Goal: Task Accomplishment & Management: Manage account settings

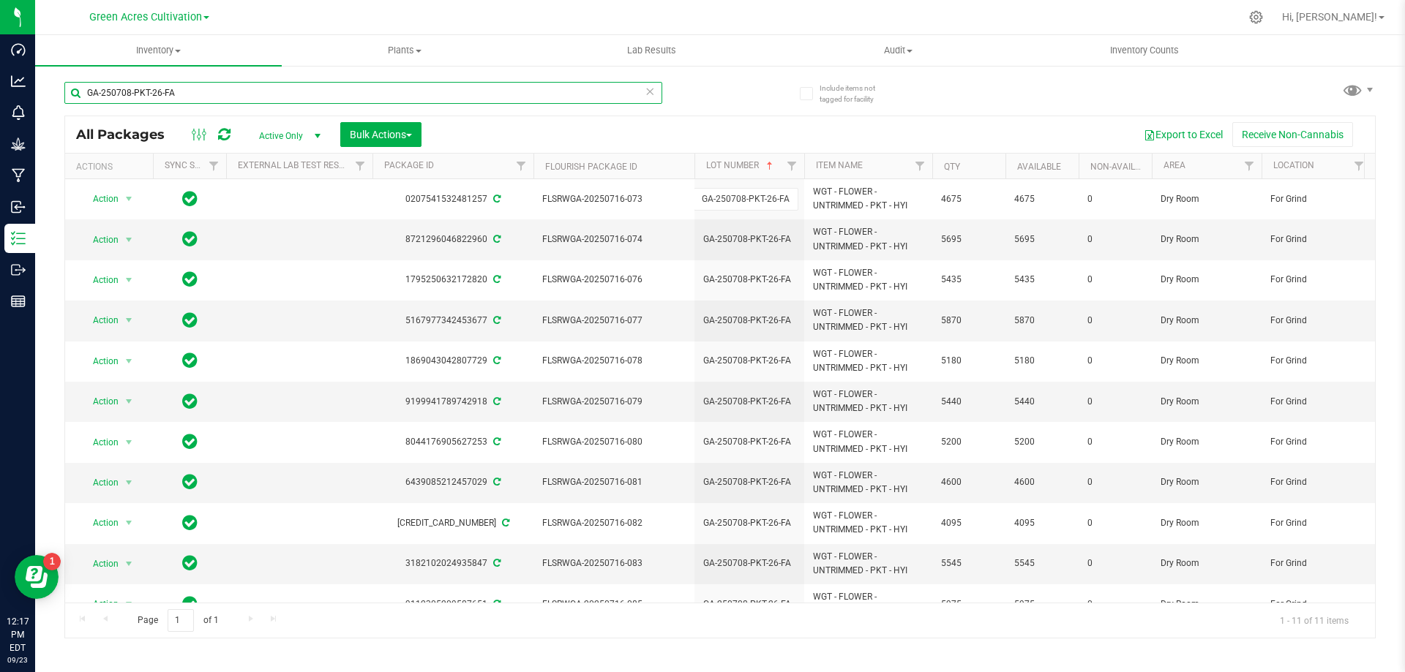
click at [430, 94] on input "GA-250708-PKT-26-FA" at bounding box center [363, 93] width 598 height 22
paste input "FLSRWGA-20250923-029"
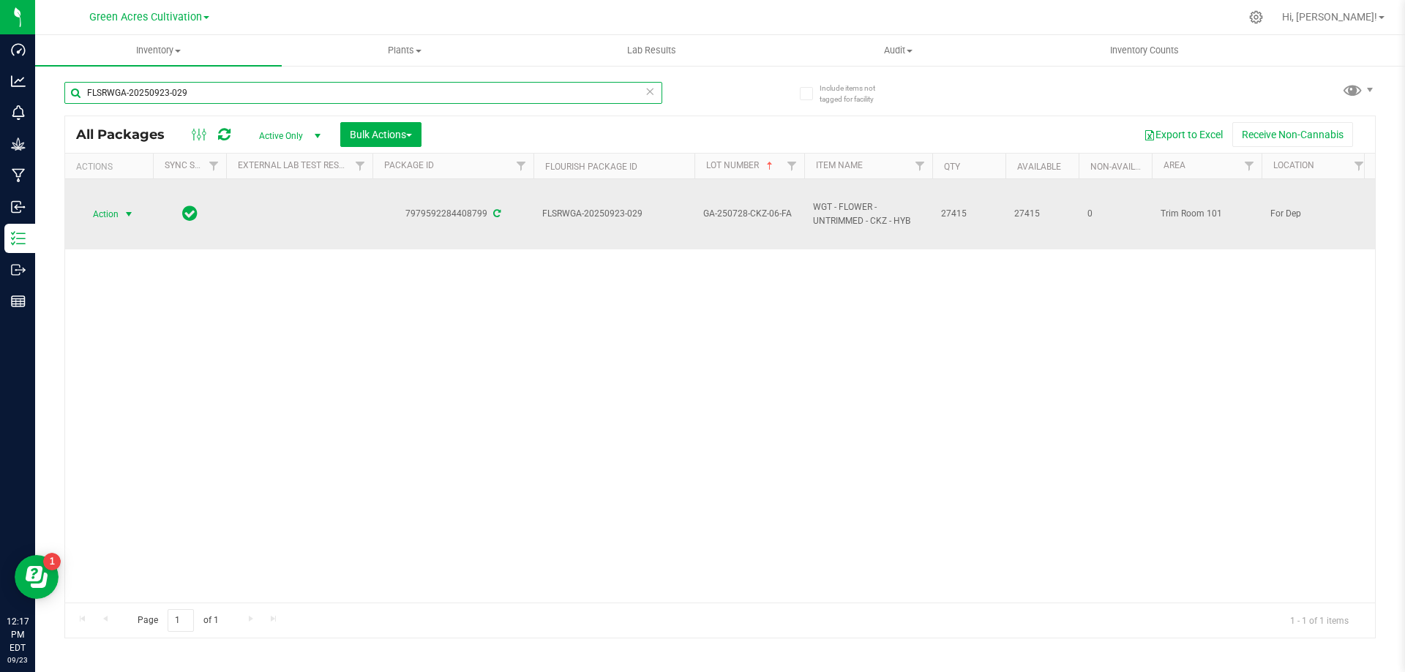
type input "FLSRWGA-20250923-029"
click at [101, 205] on span "Action" at bounding box center [100, 214] width 40 height 20
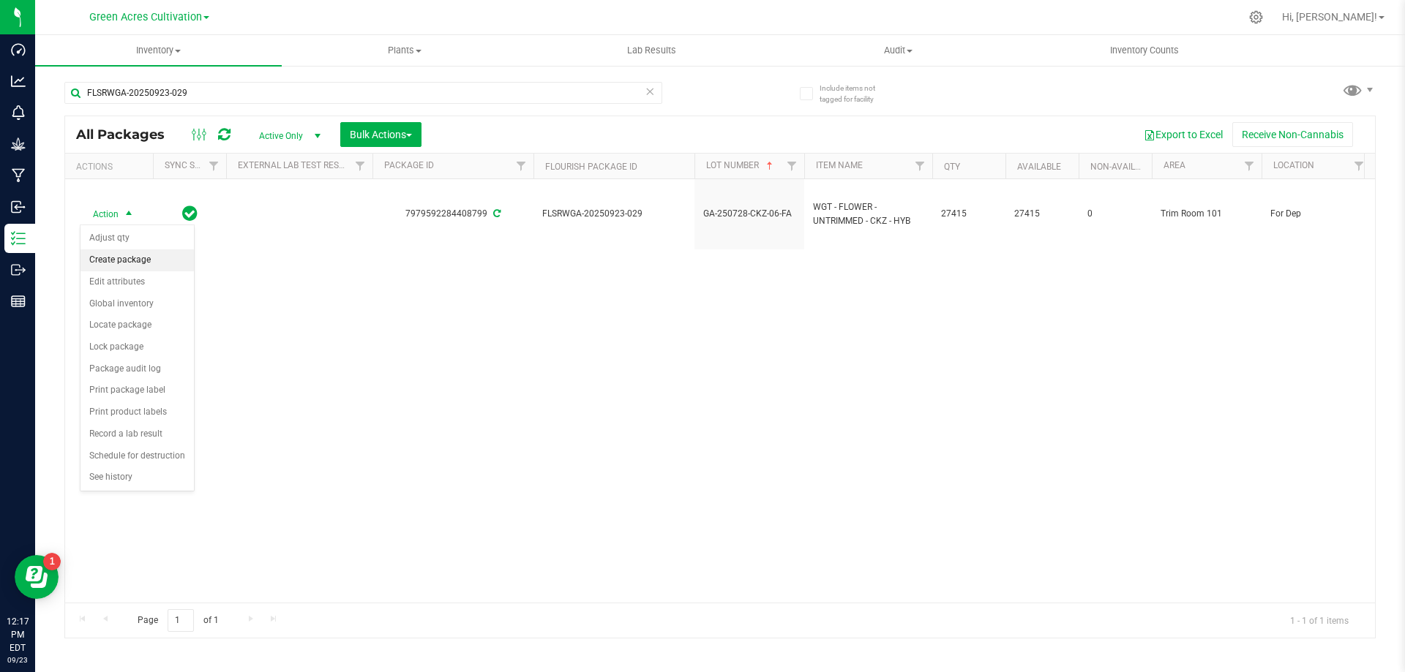
click at [149, 253] on li "Create package" at bounding box center [136, 260] width 113 height 22
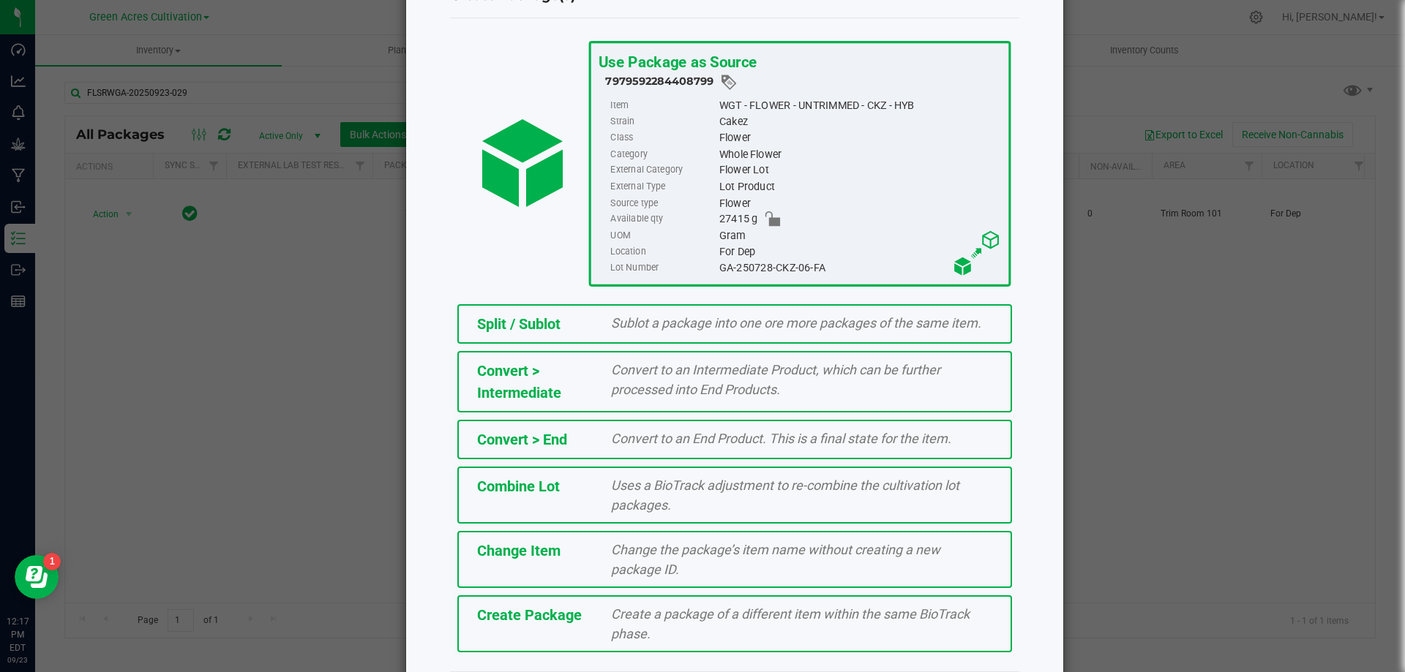
scroll to position [105, 0]
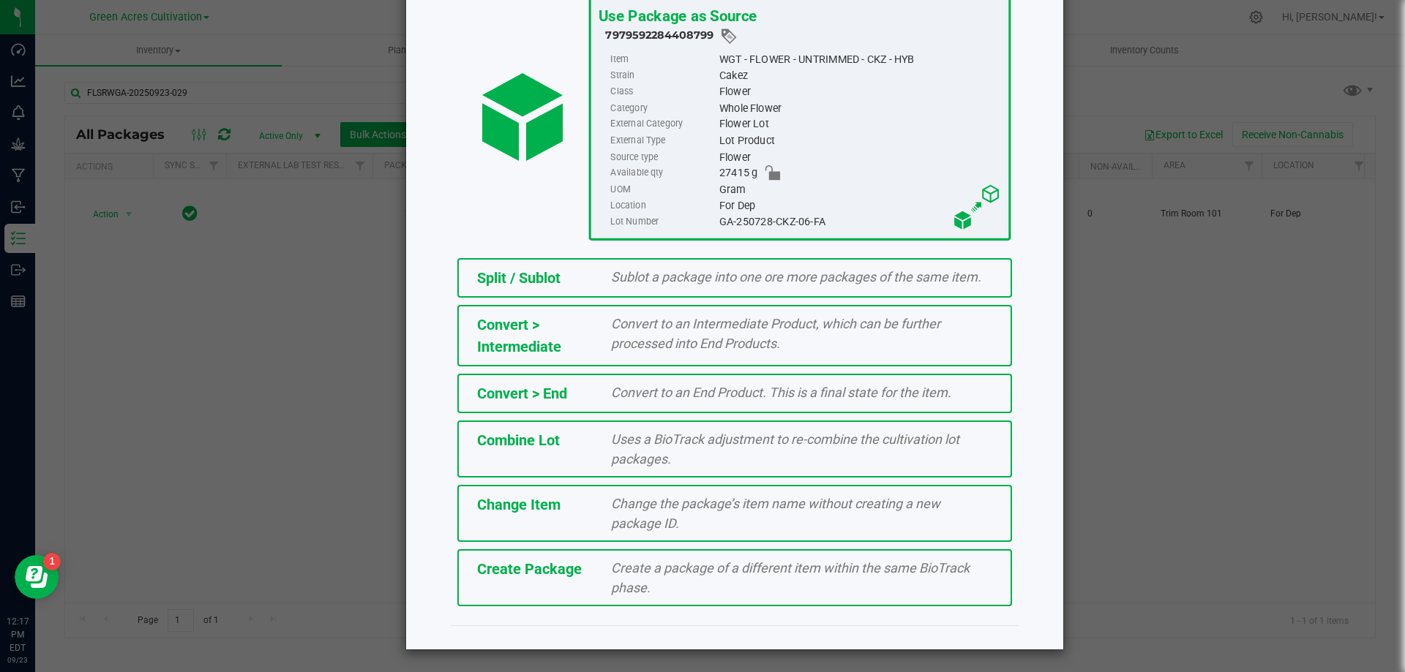
click at [746, 593] on div "Create a package of a different item within the same BioTrack phase." at bounding box center [801, 578] width 403 height 40
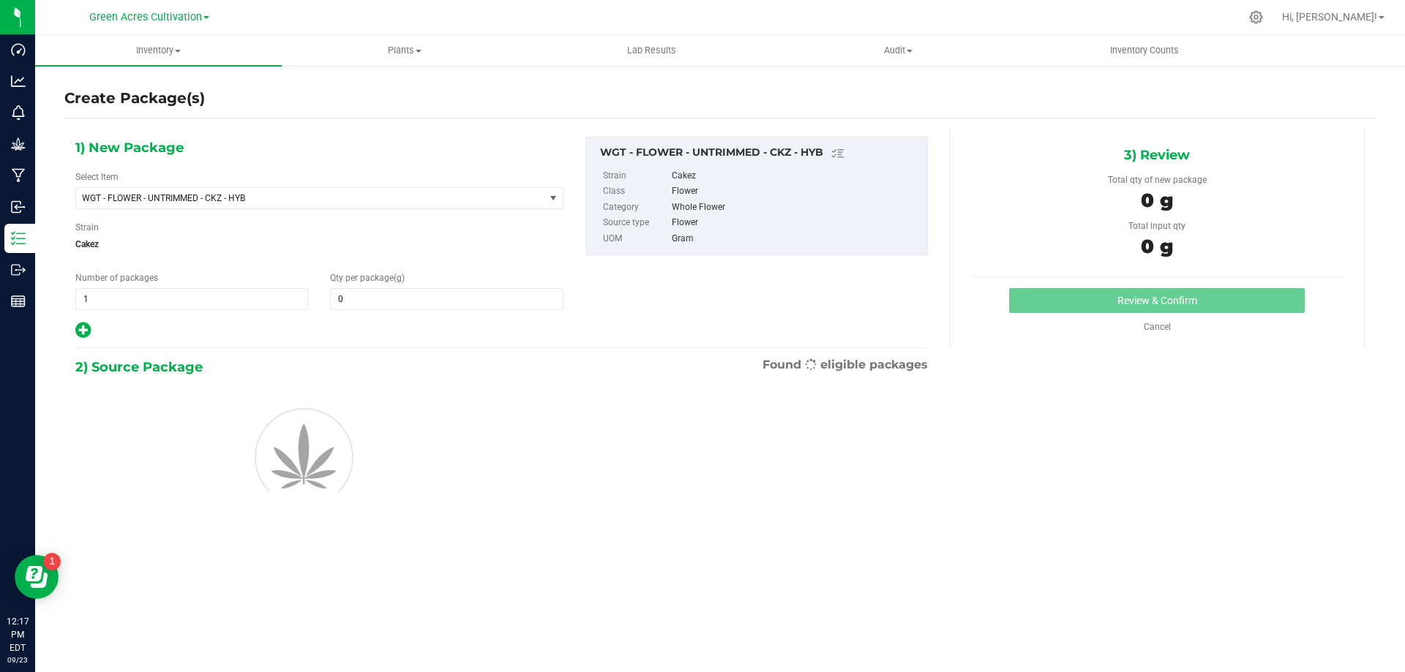
type input "0.0000"
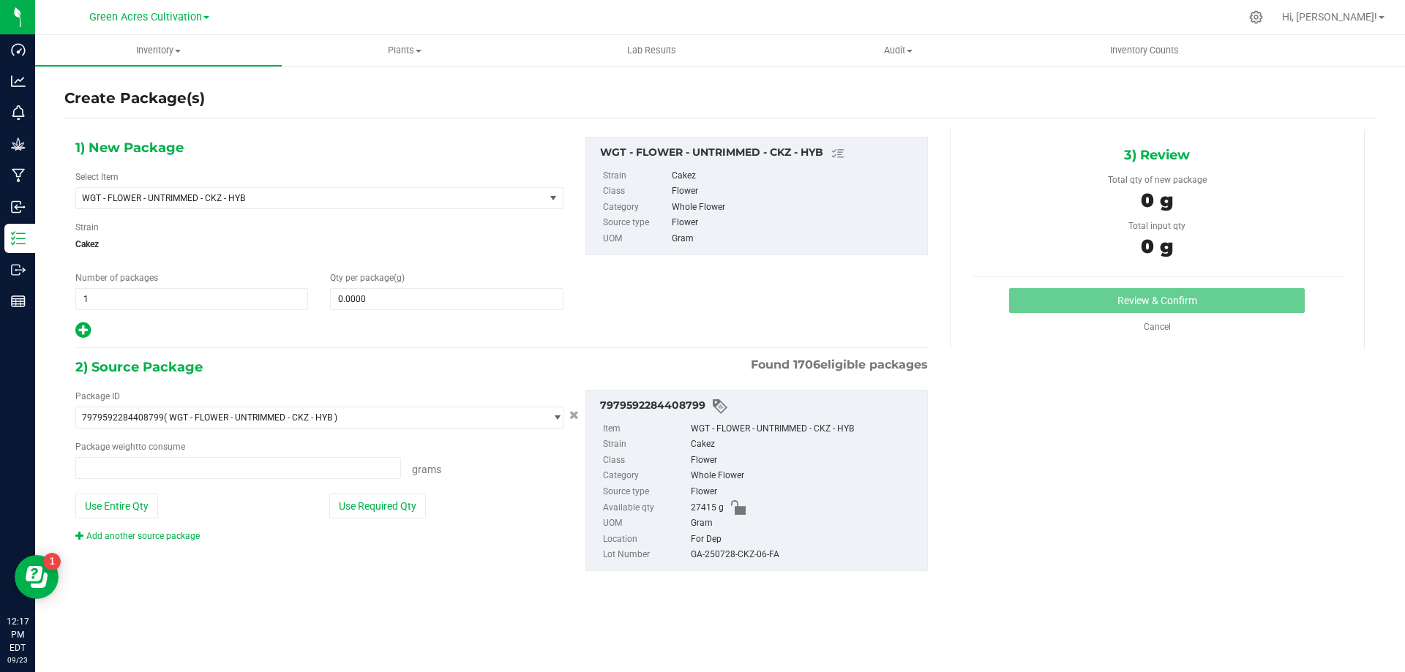
type input "0.0000 g"
click at [405, 196] on span "WGT - FLOWER - UNTRIMMED - CKZ - HYB" at bounding box center [301, 198] width 438 height 10
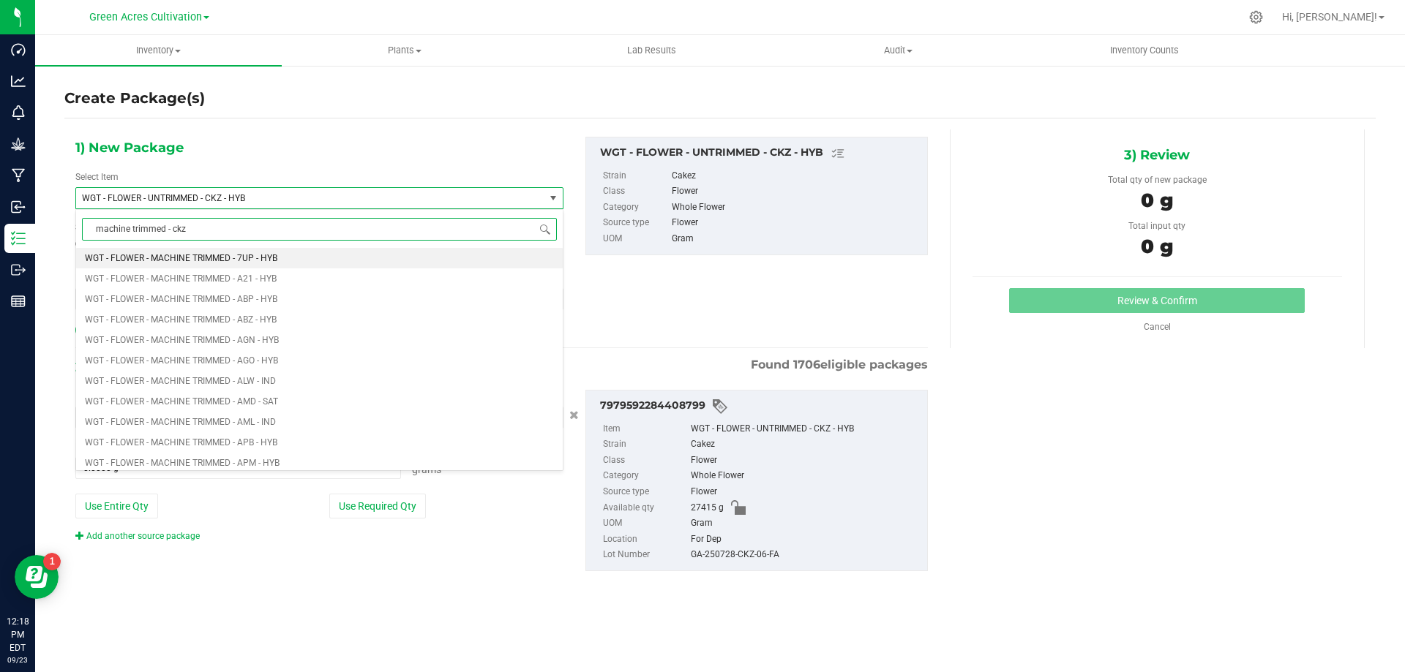
type input "machine trimmed - ckz"
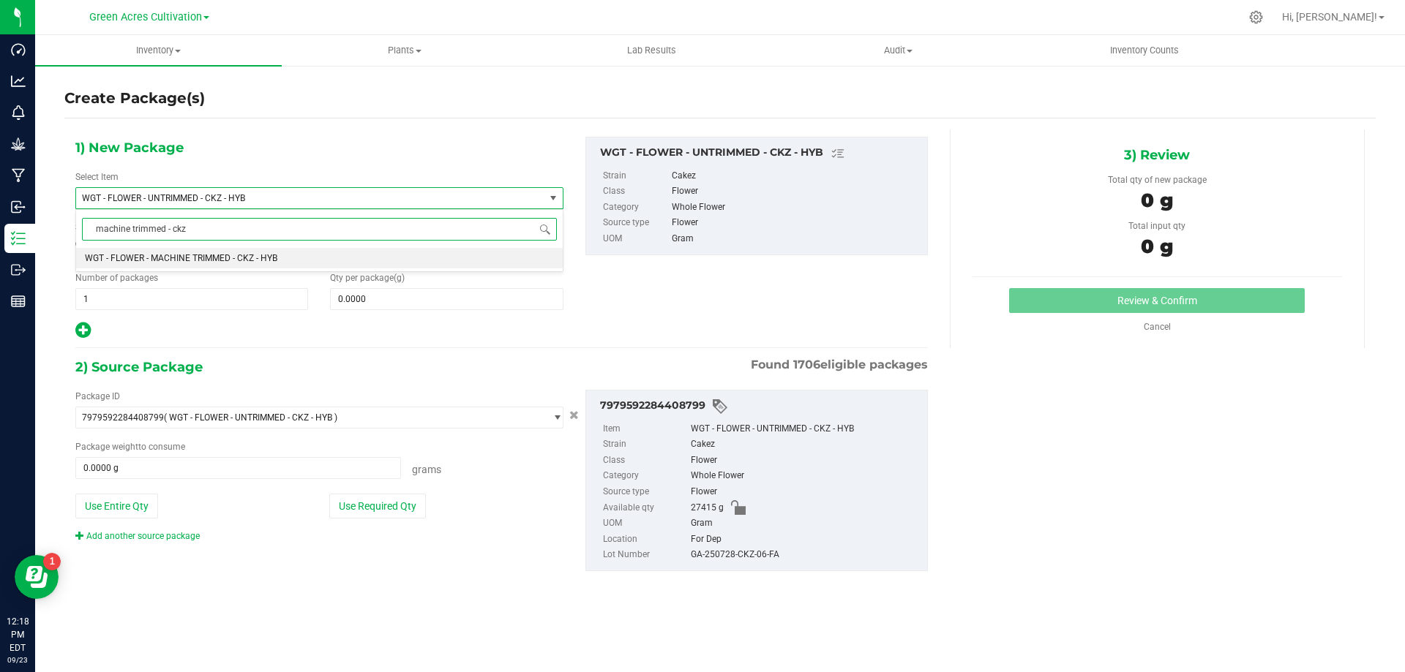
click at [513, 256] on li "WGT - FLOWER - MACHINE TRIMMED - CKZ - HYB" at bounding box center [319, 258] width 486 height 20
type input "0.0000"
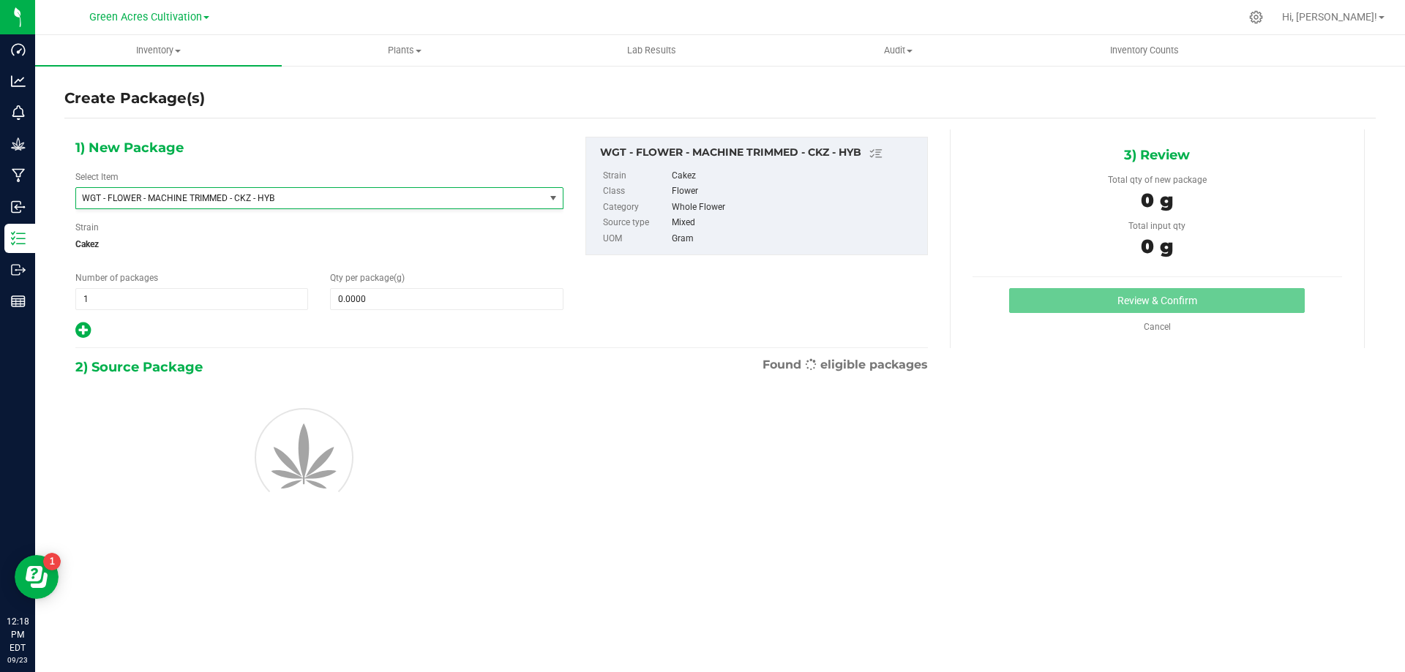
scroll to position [303899, 0]
click at [527, 305] on body "Dashboard Analytics Monitoring Grow Manufacturing Inbound Inventory Outbound Re…" at bounding box center [702, 336] width 1405 height 672
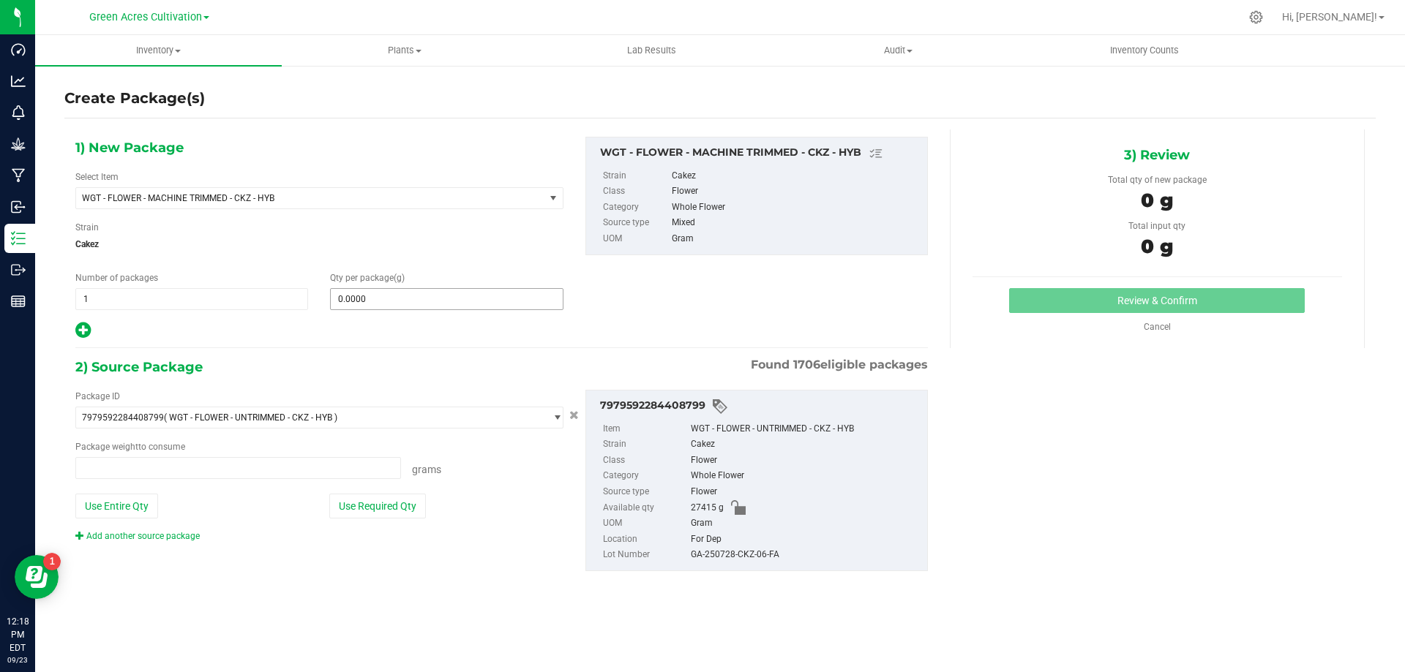
type input "0.0000 g"
click at [511, 308] on span at bounding box center [446, 299] width 233 height 22
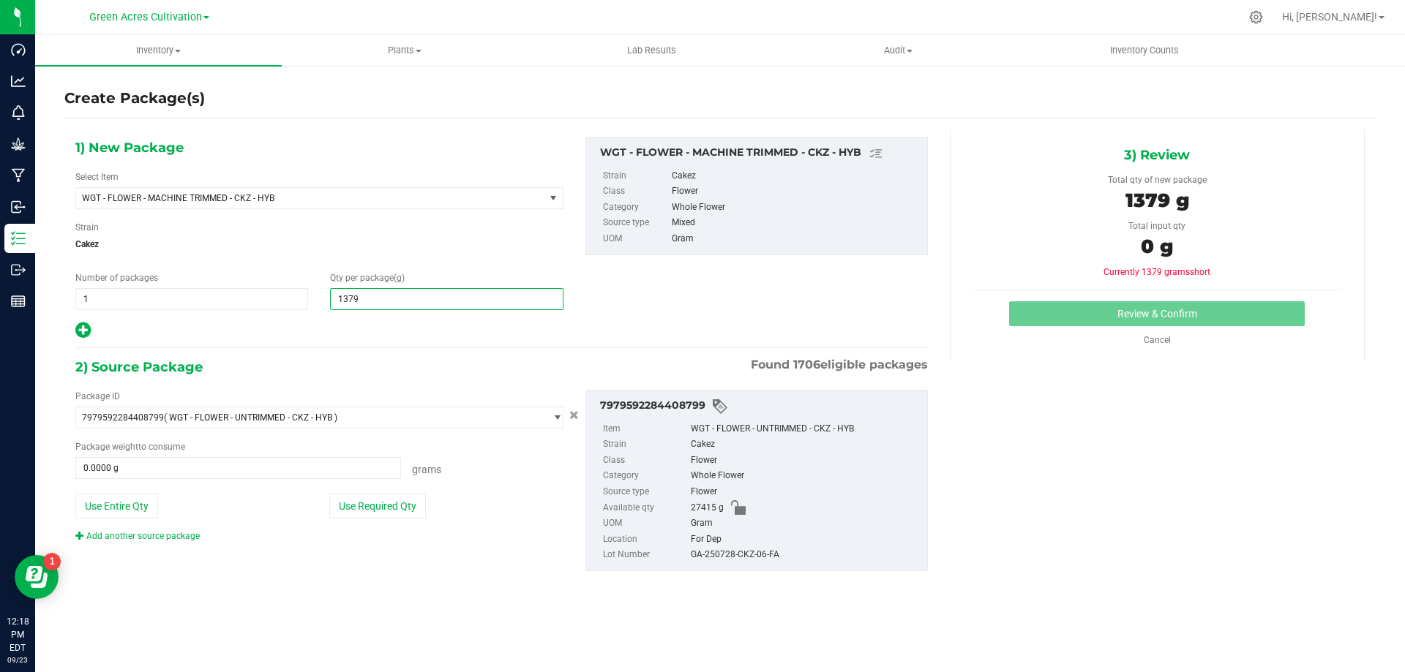
type input "13790"
type input "13,790.0000"
click at [393, 497] on button "Use Required Qty" at bounding box center [377, 506] width 97 height 25
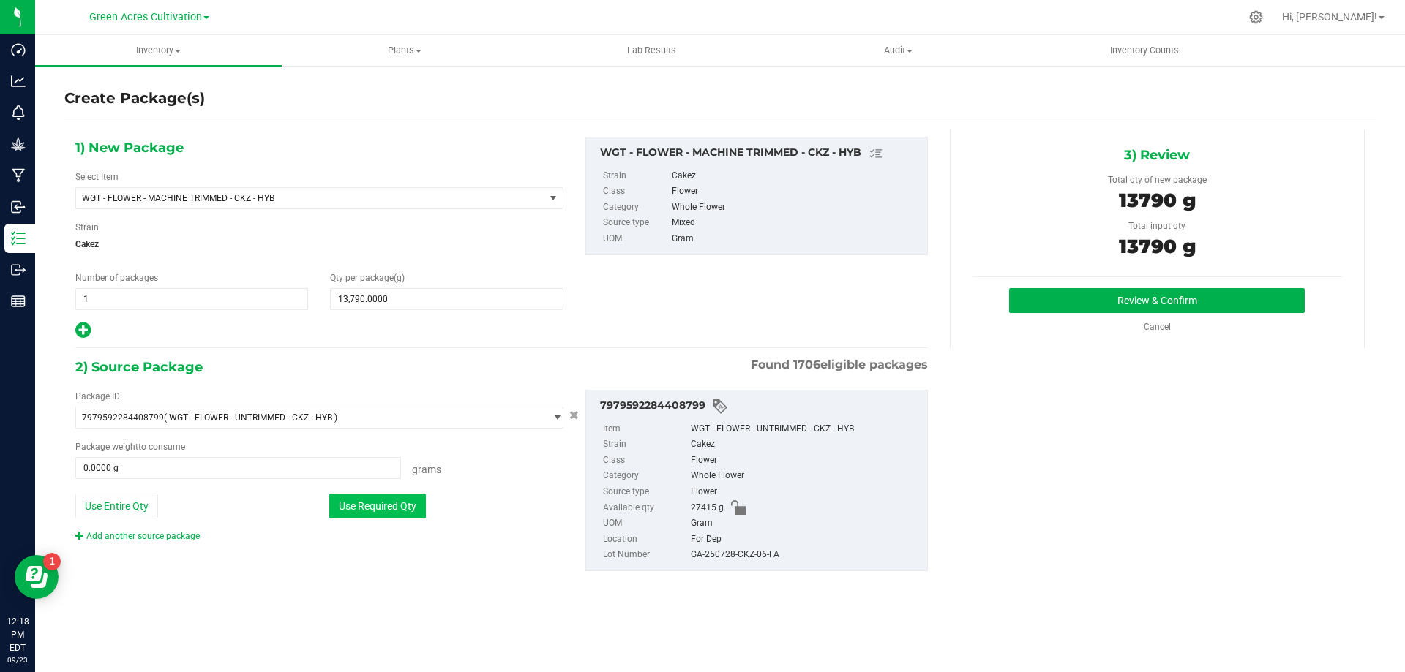
type input "13790.0000 g"
click at [732, 568] on div "7979592284408799 Item WGT - FLOWER - UNTRIMMED - CKZ - HYB Strain Cakez Class F…" at bounding box center [756, 480] width 342 height 181
click at [726, 555] on div "GA-250728-CKZ-06-FA" at bounding box center [805, 555] width 229 height 16
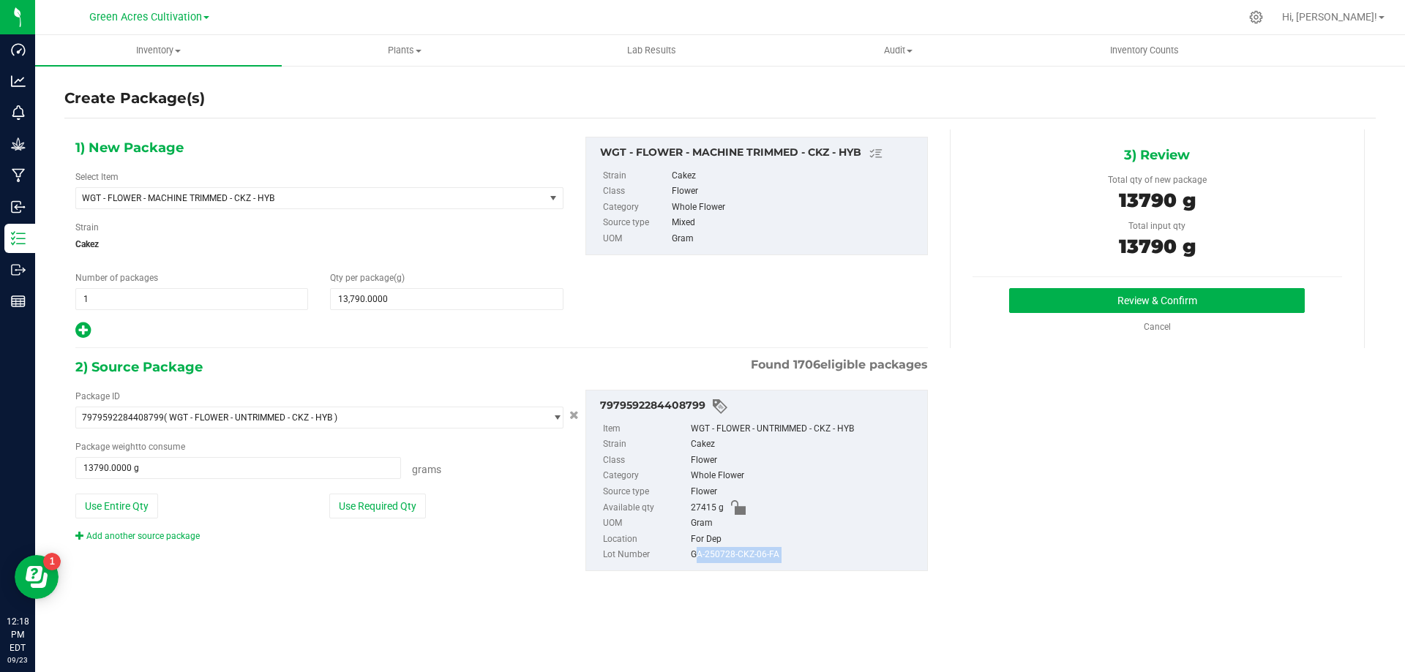
copy div "GA-250728-CKZ-06-FA"
click at [1189, 303] on button "Review & Confirm" at bounding box center [1157, 300] width 296 height 25
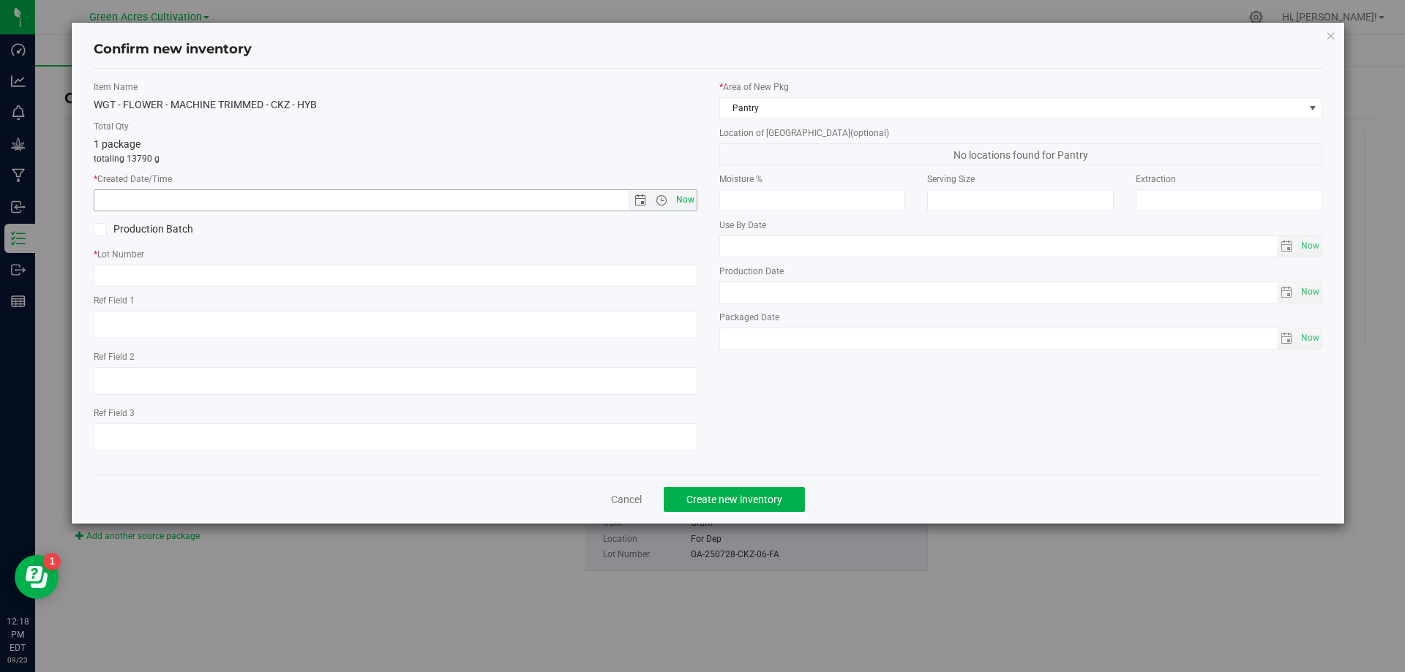
click at [691, 198] on span "Now" at bounding box center [684, 199] width 25 height 21
type input "[DATE] 12:18 PM"
click at [691, 268] on input "text" at bounding box center [396, 276] width 604 height 22
paste input "GA-250728-CKZ-06-FA"
type input "GA-250728-CKZ-06-FA"
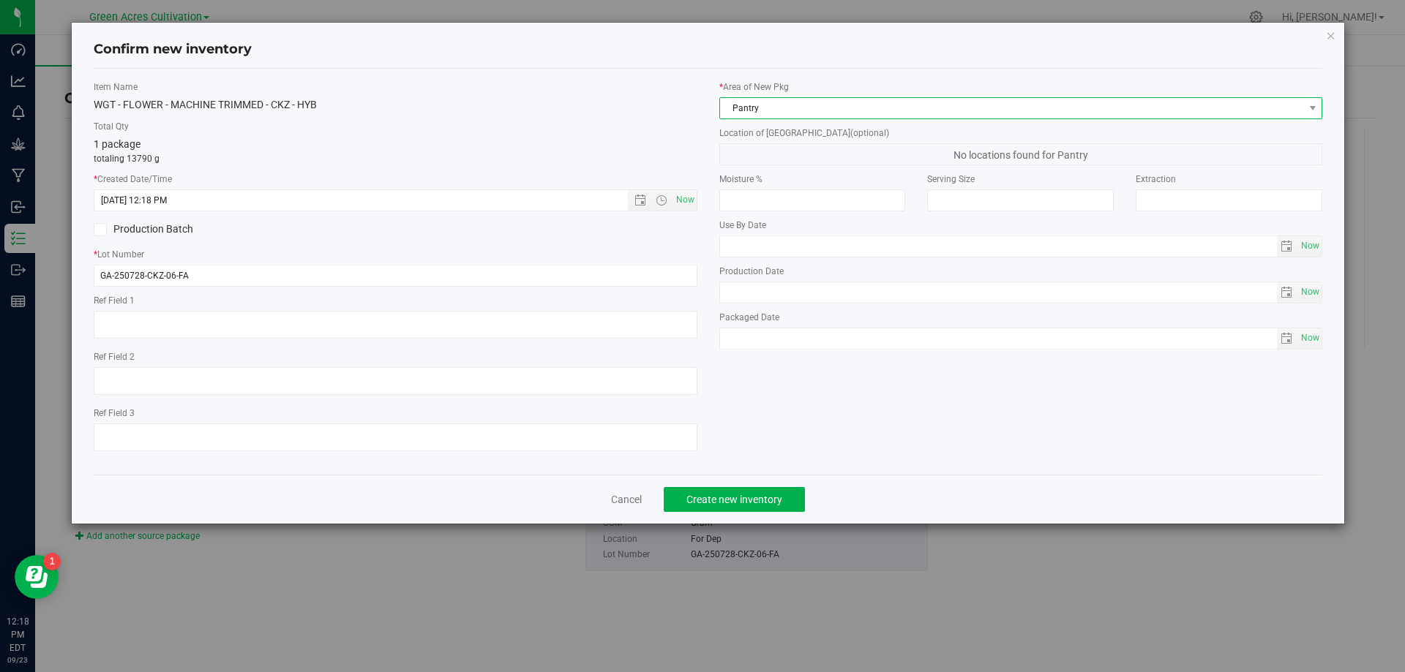
click at [789, 116] on span "Pantry" at bounding box center [1012, 108] width 584 height 20
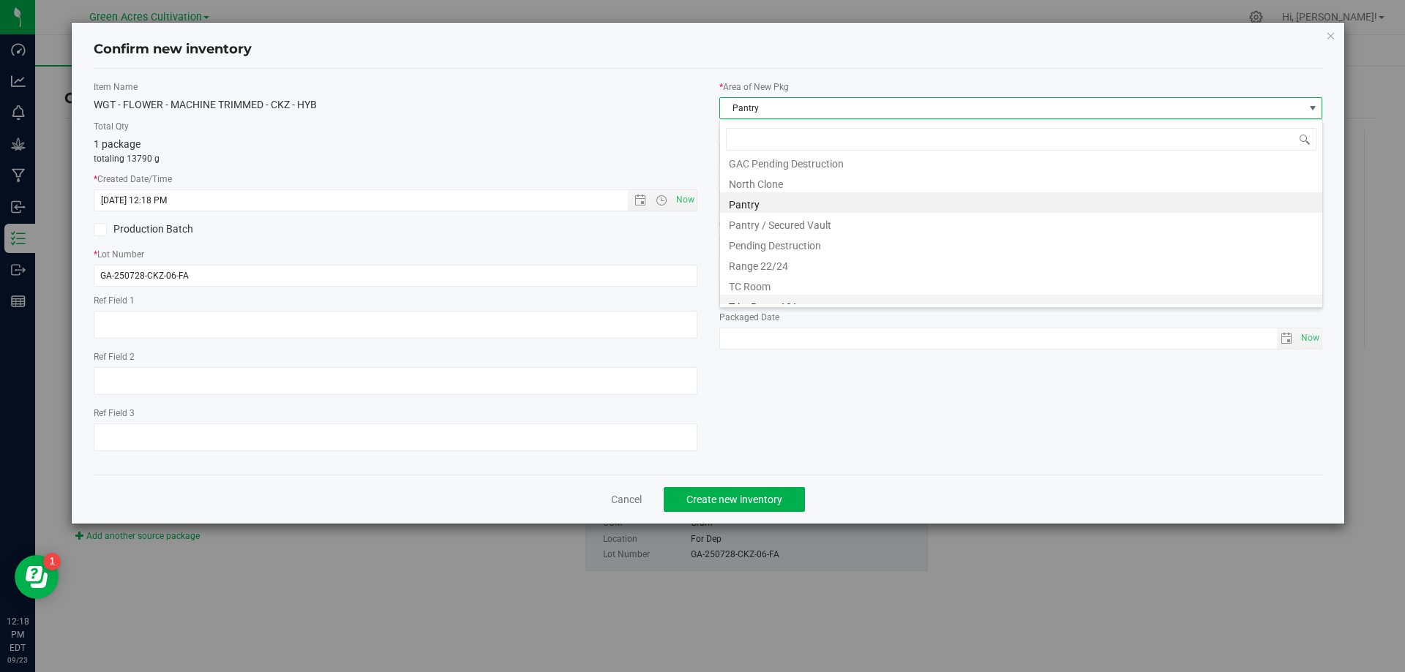
scroll to position [222, 0]
click at [791, 289] on li "Trim Room 101" at bounding box center [1021, 294] width 602 height 20
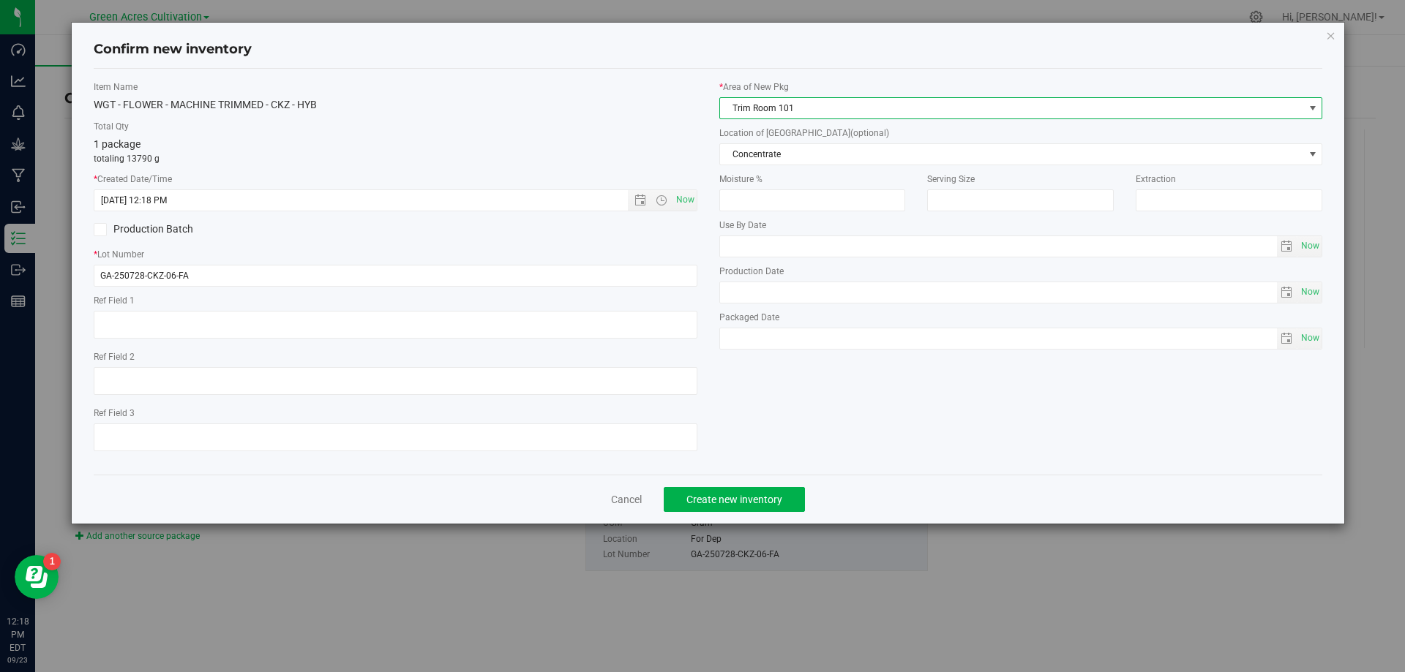
click at [799, 167] on div "* Area of [GEOGRAPHIC_DATA] Trim Room 101 Location of [GEOGRAPHIC_DATA] (option…" at bounding box center [1020, 218] width 625 height 277
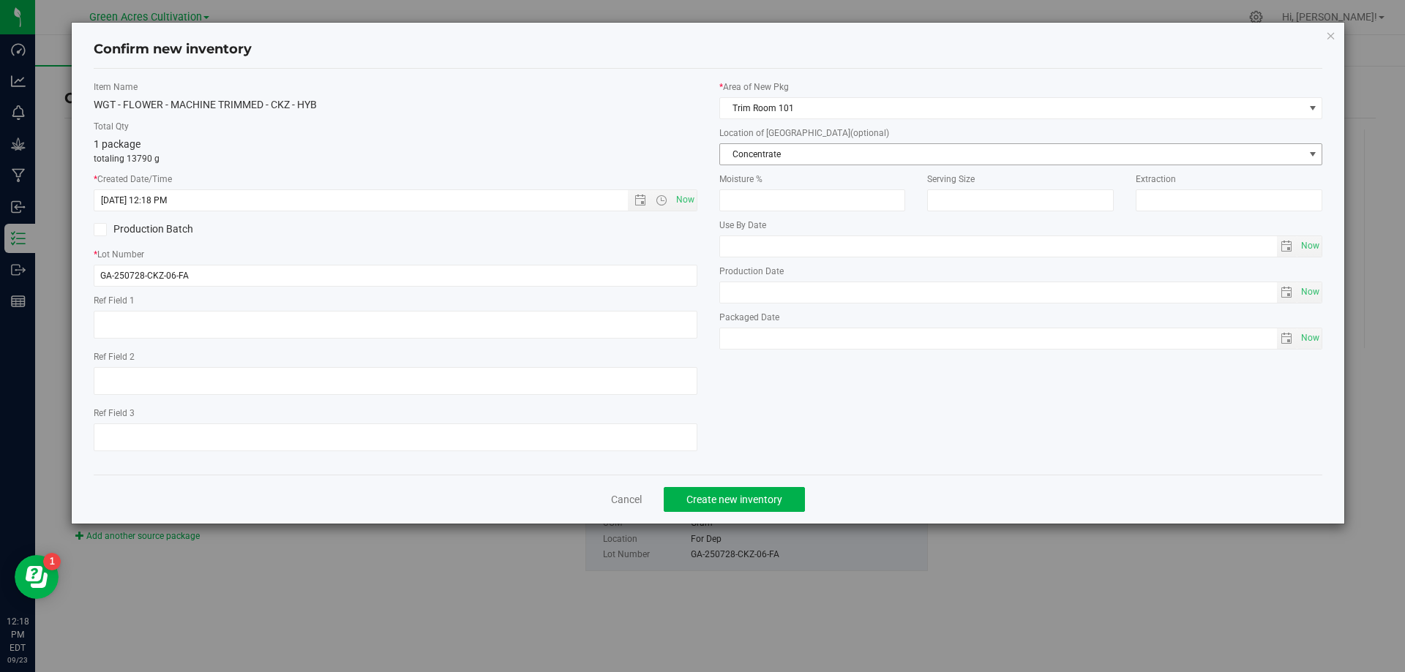
click at [805, 151] on span "Concentrate" at bounding box center [1012, 154] width 584 height 20
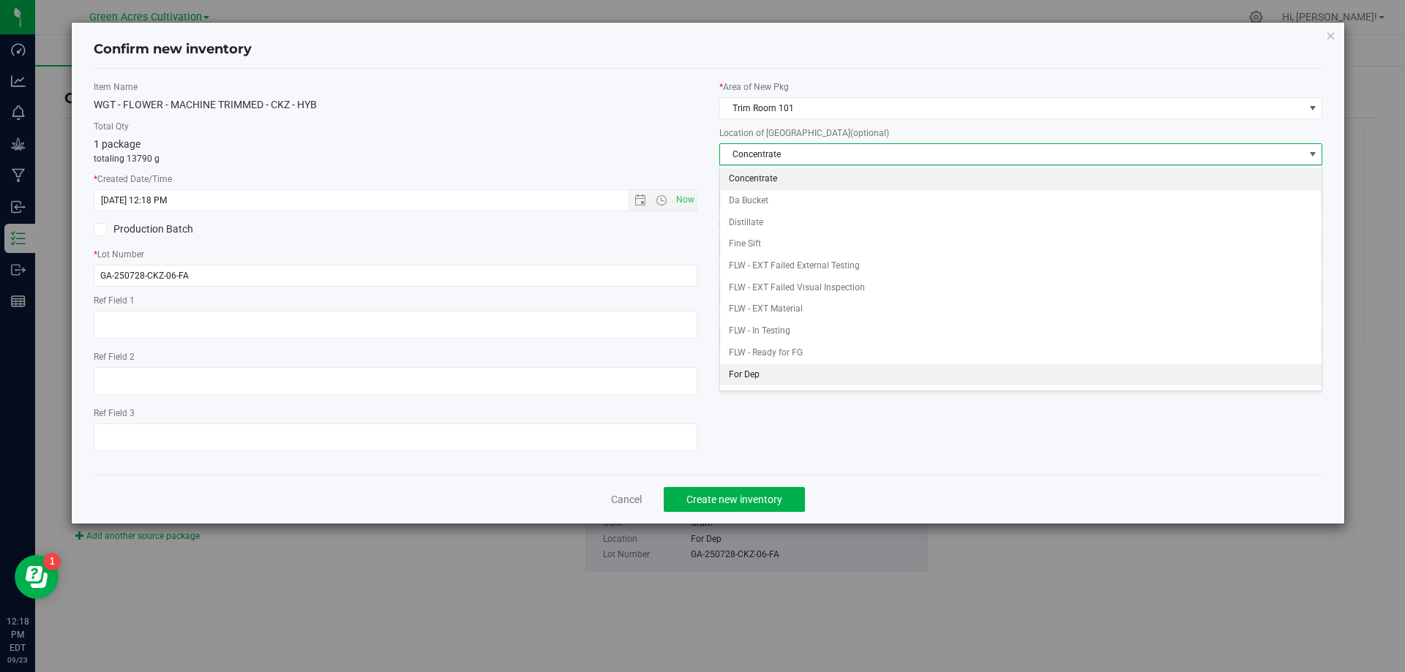
click at [797, 368] on li "For Dep" at bounding box center [1021, 375] width 602 height 22
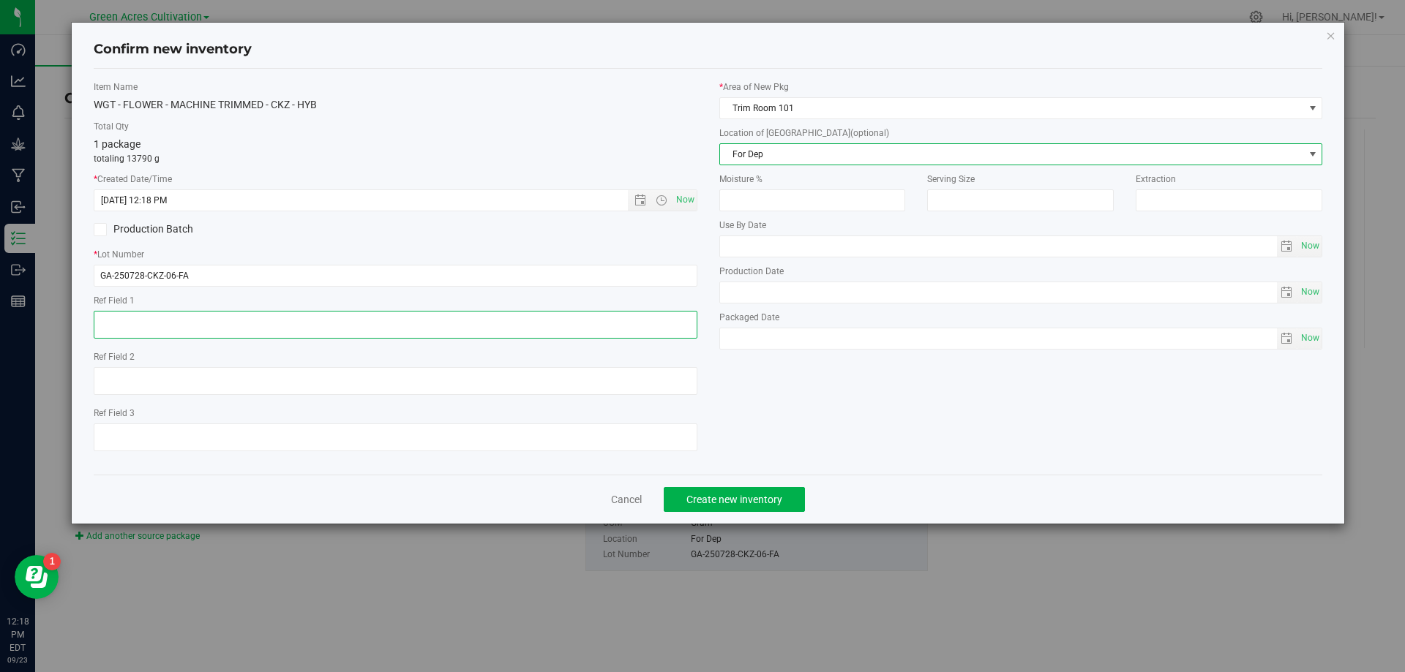
click at [560, 316] on textarea at bounding box center [396, 325] width 604 height 28
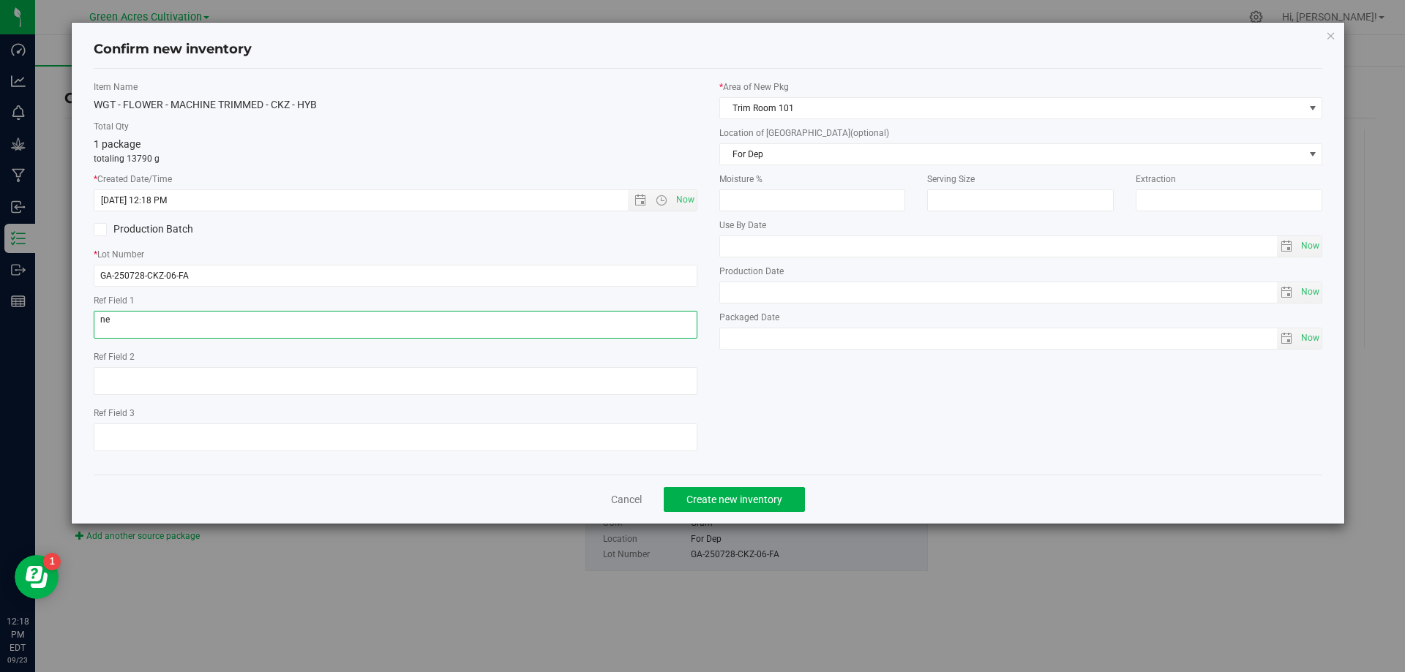
type textarea "n"
type textarea "NEEDS QC"
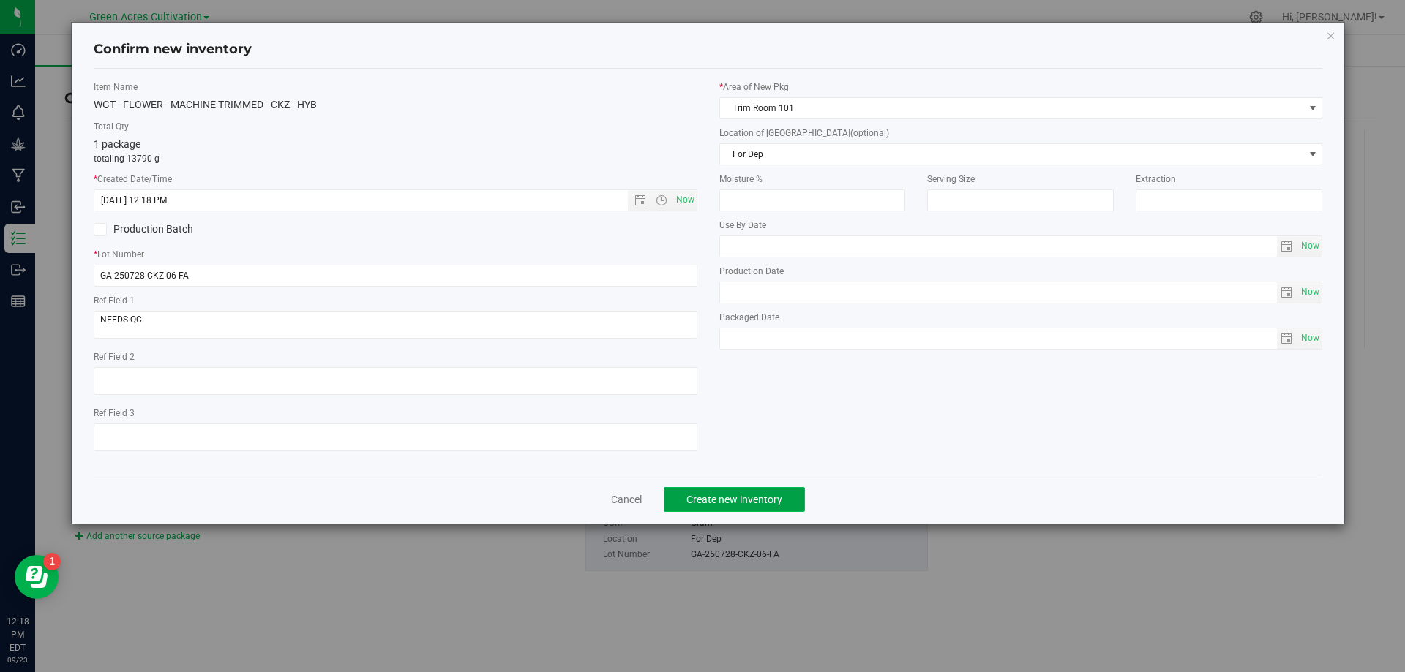
click at [778, 495] on span "Create new inventory" at bounding box center [734, 500] width 96 height 12
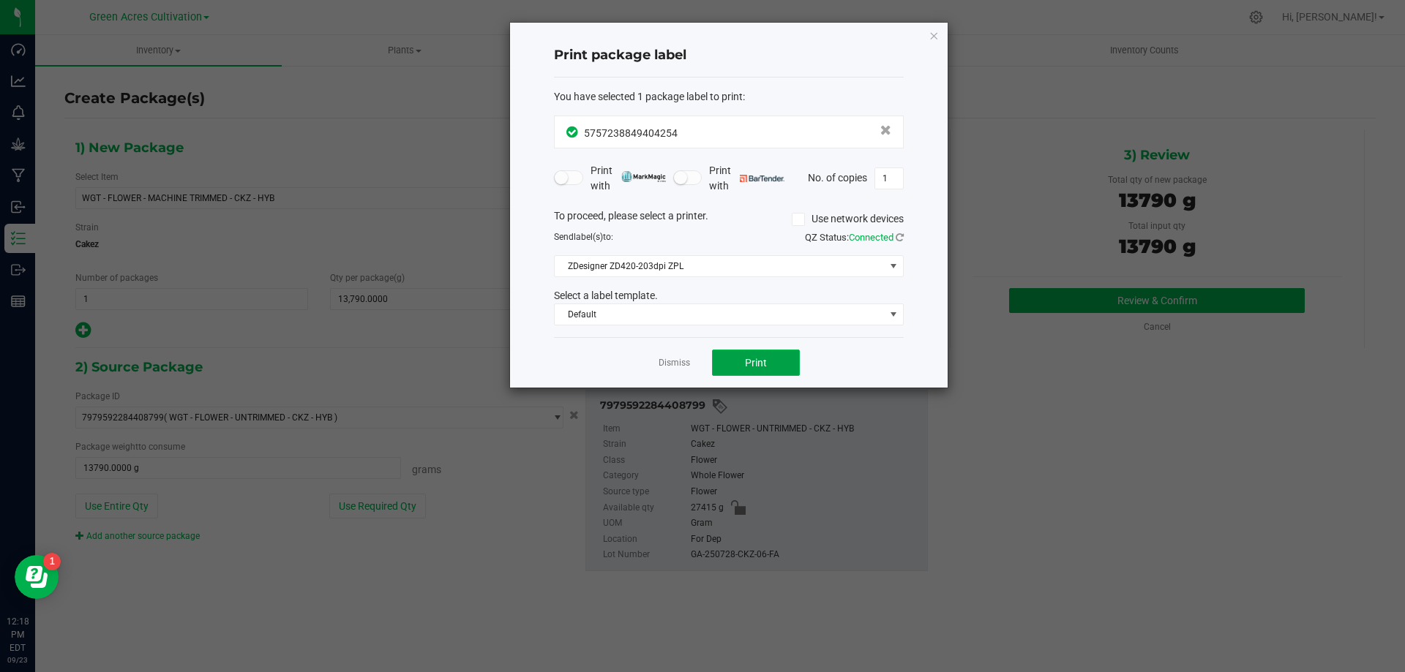
click at [757, 368] on span "Print" at bounding box center [756, 363] width 22 height 12
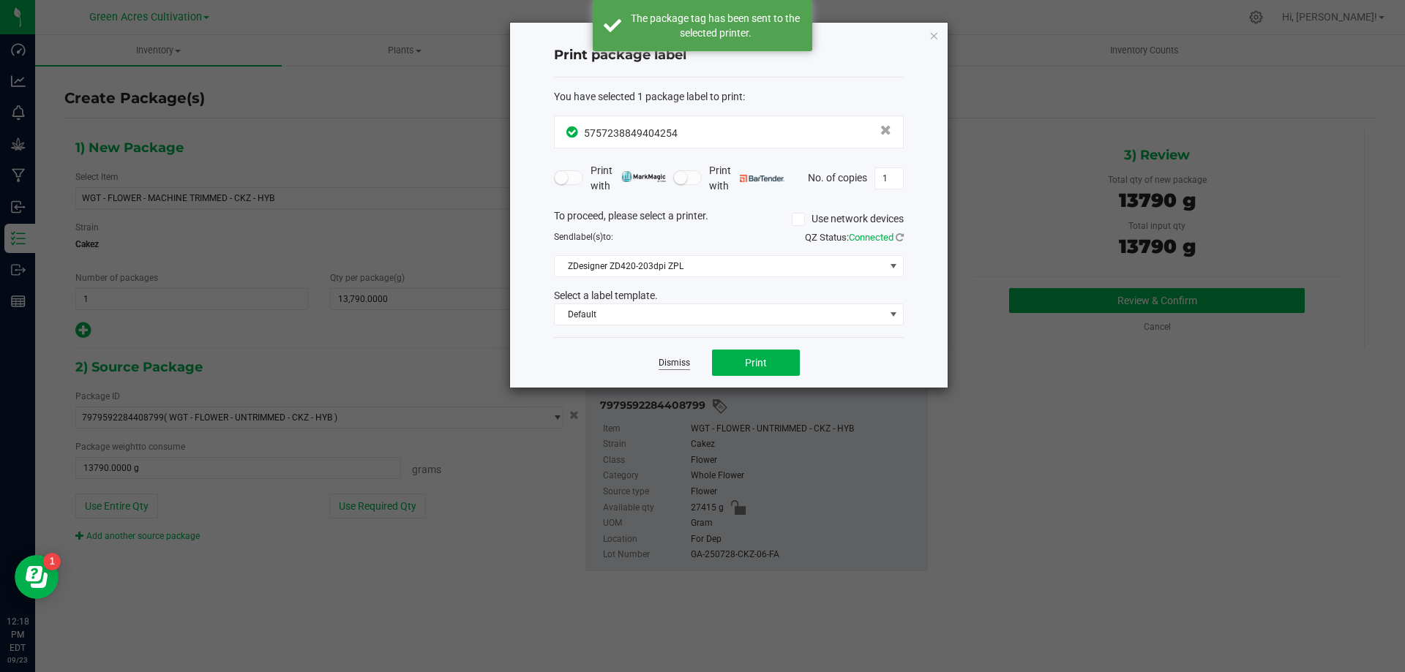
click at [675, 367] on link "Dismiss" at bounding box center [673, 363] width 31 height 12
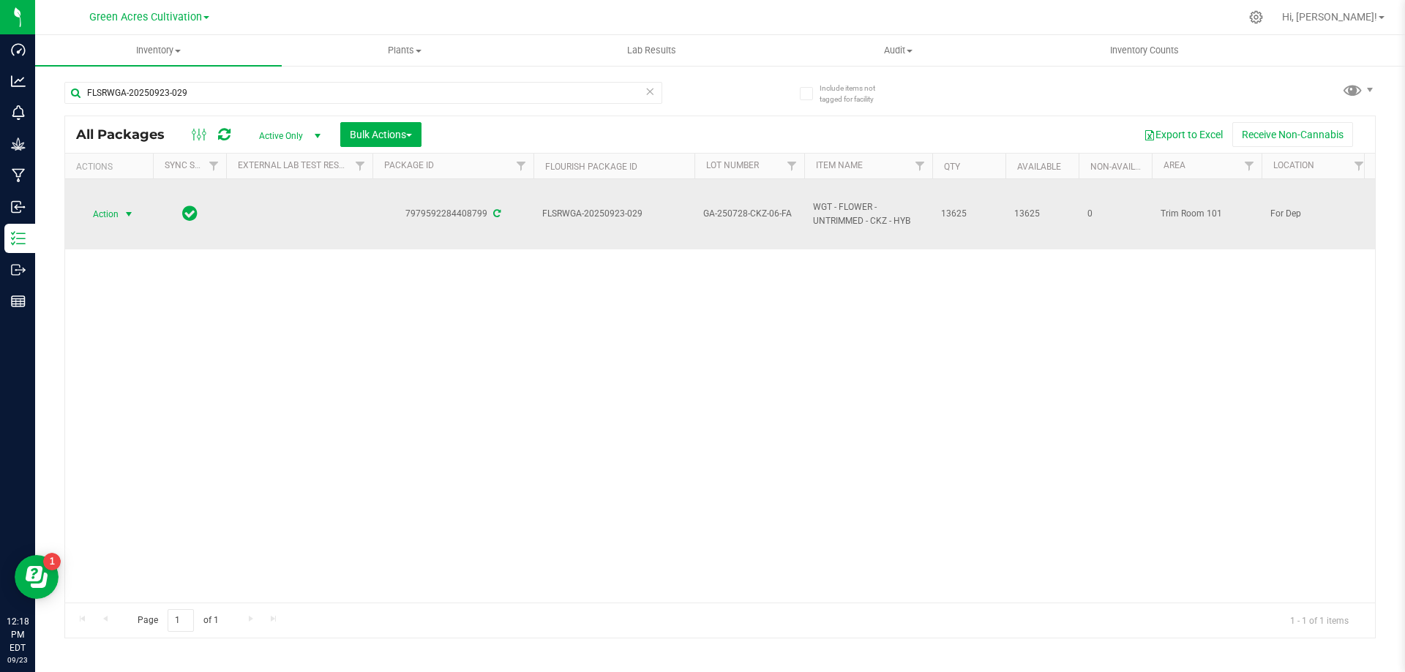
click at [120, 218] on span "select" at bounding box center [129, 214] width 18 height 20
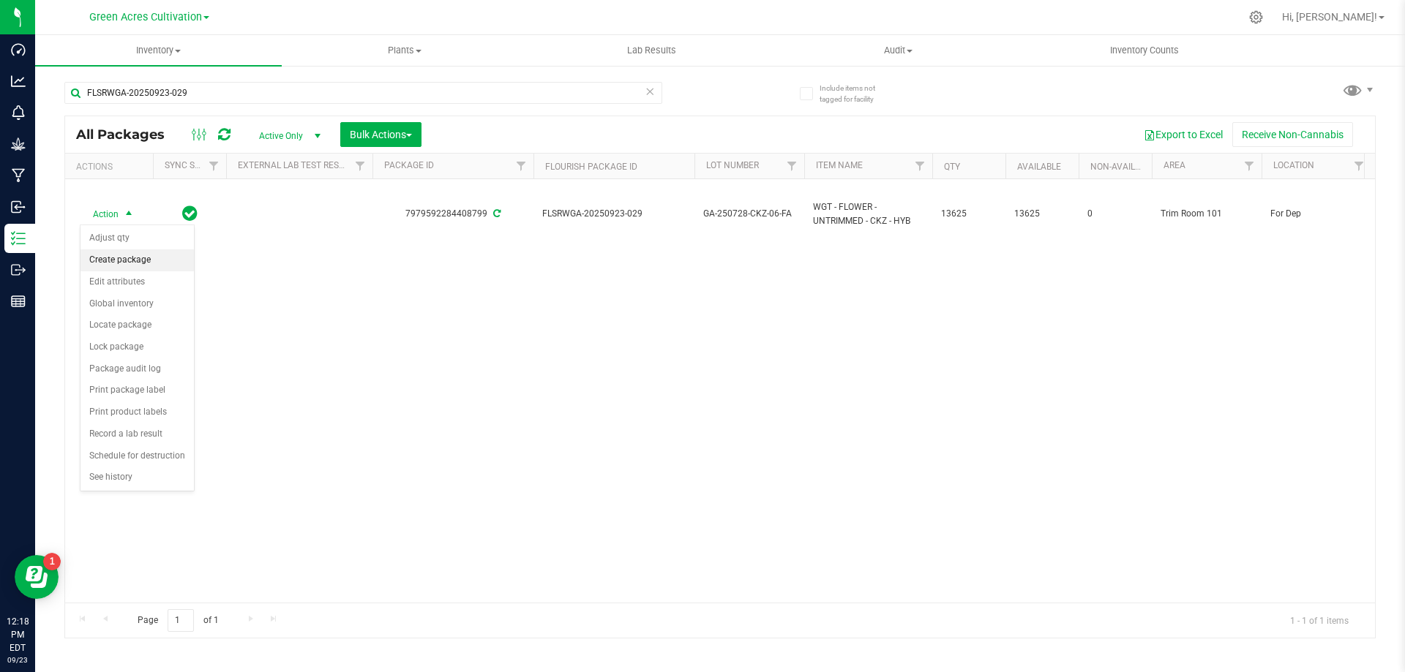
click at [129, 260] on li "Create package" at bounding box center [136, 260] width 113 height 22
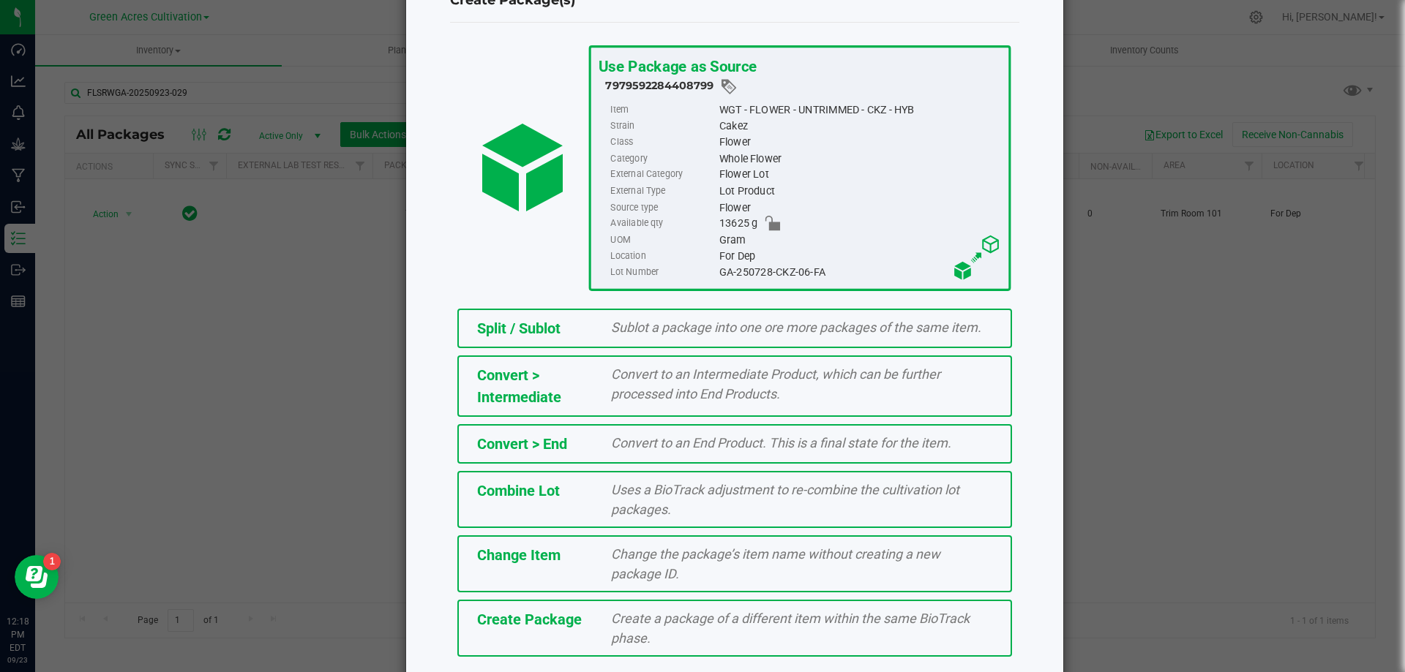
scroll to position [105, 0]
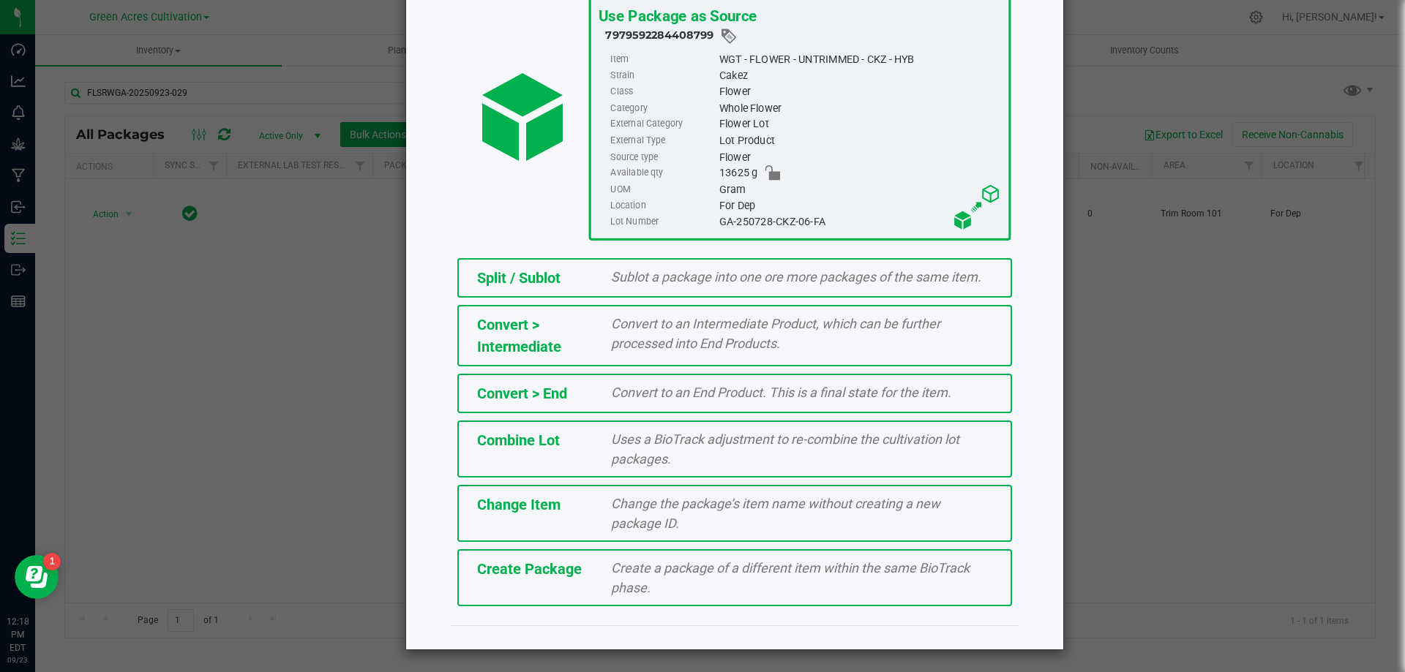
click at [690, 572] on span "Create a package of a different item within the same BioTrack phase." at bounding box center [790, 577] width 358 height 35
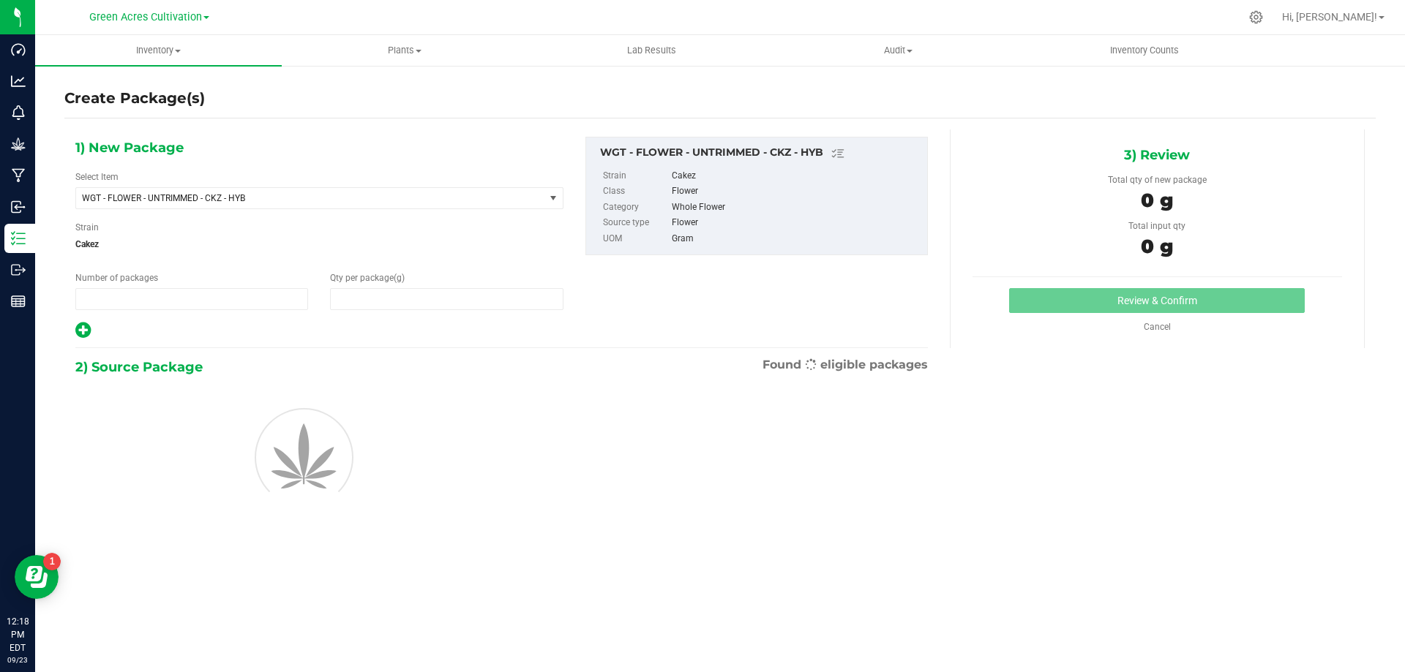
type input "1"
type input "0.0000"
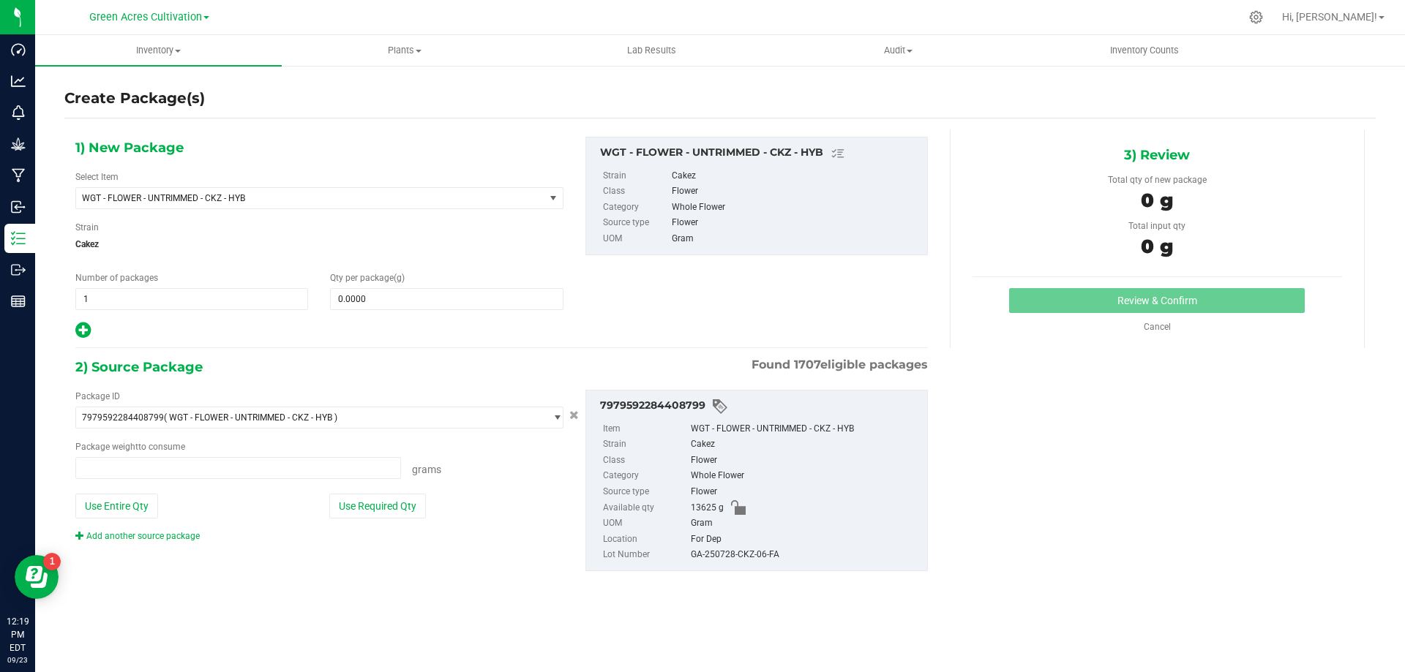
type input "0.0000 g"
click at [435, 193] on span "WGT - FLOWER - UNTRIMMED - CKZ - HYB" at bounding box center [301, 198] width 438 height 10
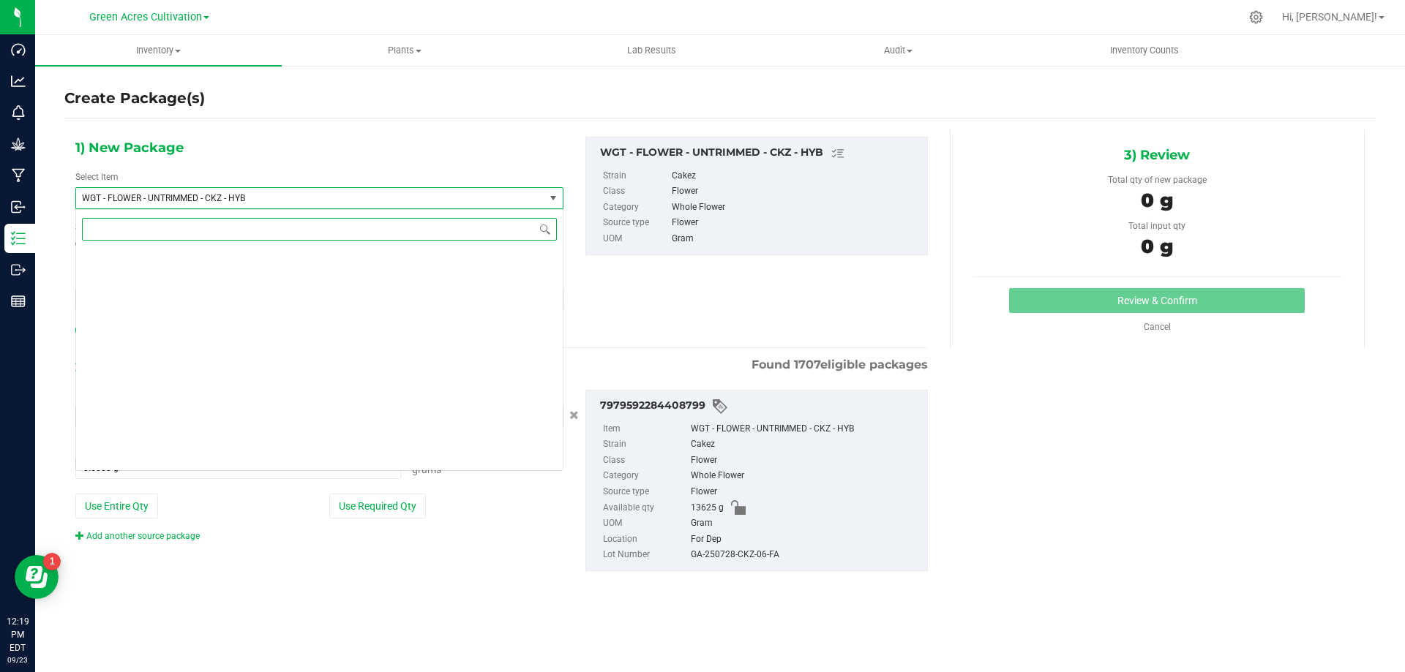
scroll to position [316026, 0]
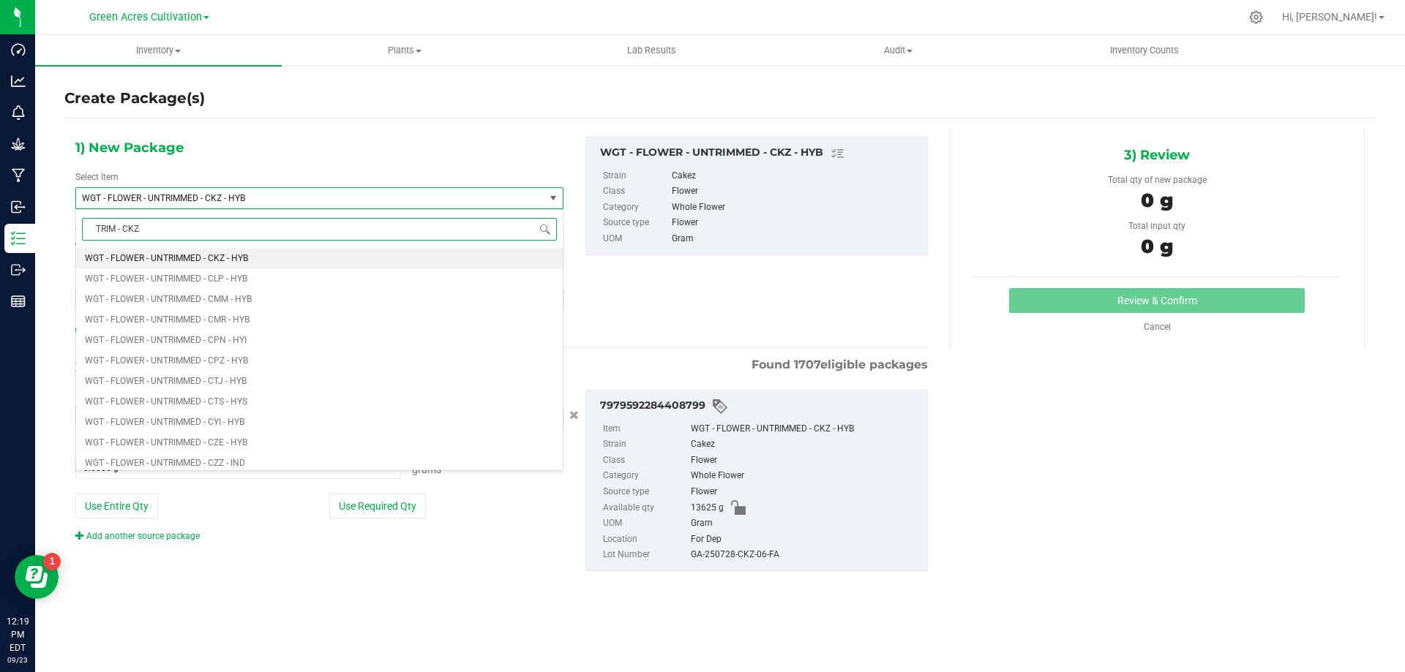
type input "TRIM - CKZ"
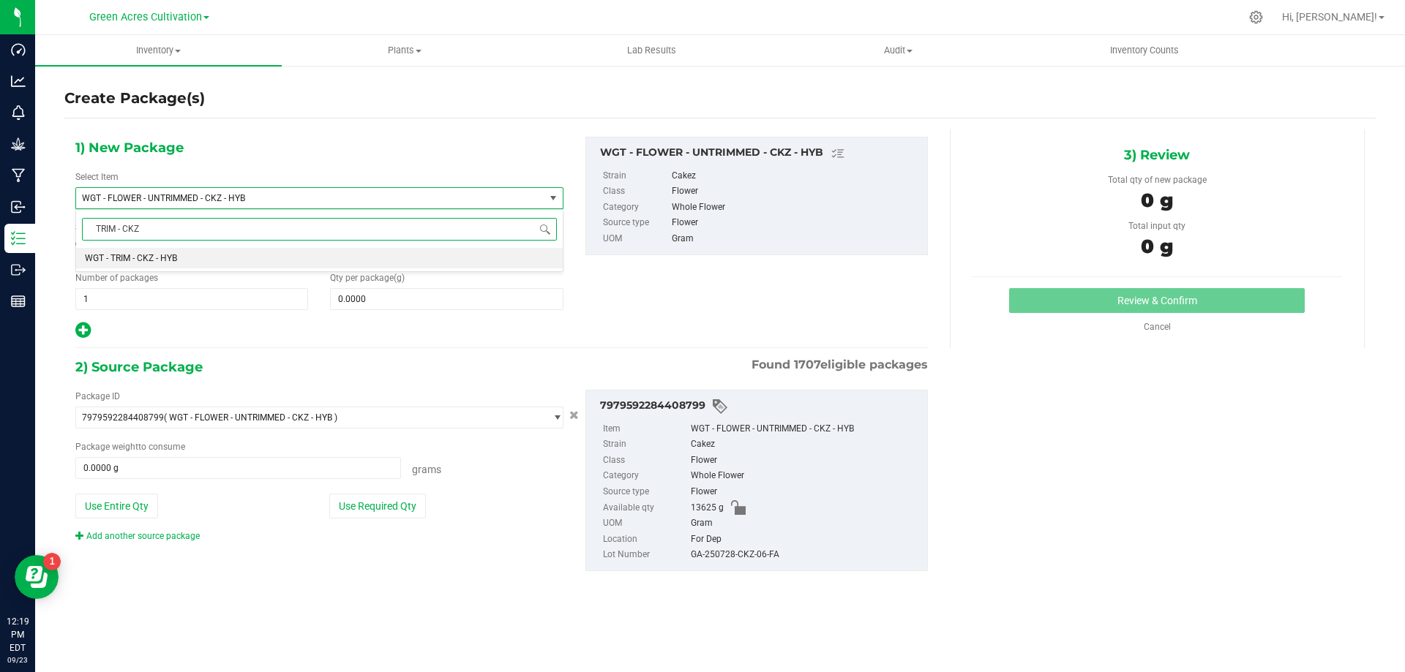
click at [476, 261] on li "WGT - TRIM - CKZ - HYB" at bounding box center [319, 258] width 486 height 20
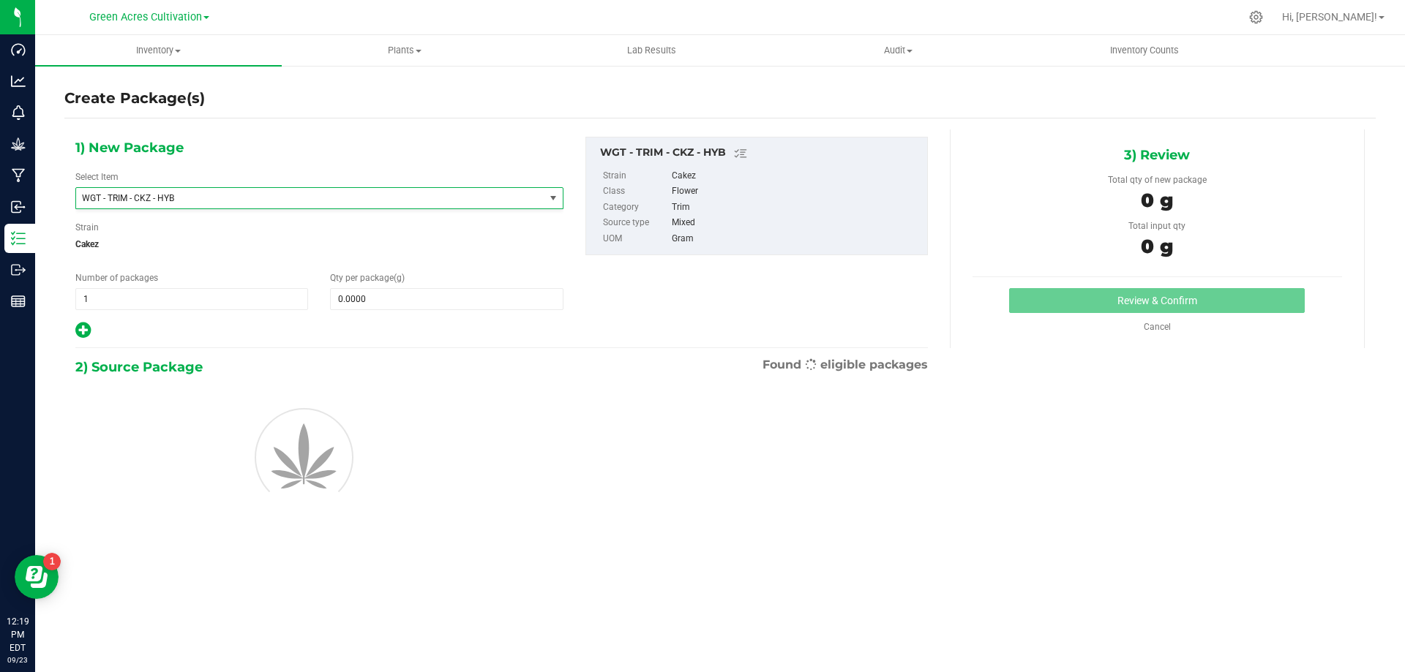
type input "0.0000"
click at [484, 296] on span at bounding box center [446, 299] width 233 height 22
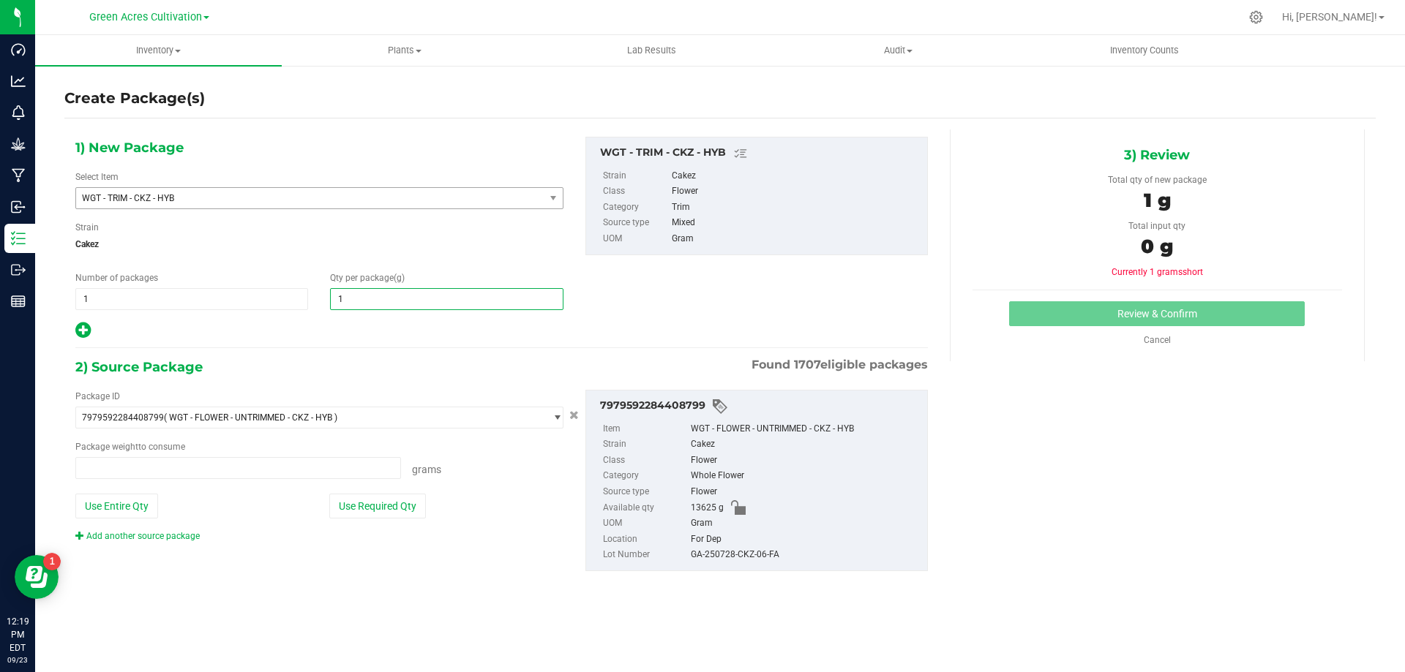
type input "13"
type input "0.0000 g"
type input "13600"
type input "13,600.0000"
click at [405, 497] on button "Use Required Qty" at bounding box center [377, 506] width 97 height 25
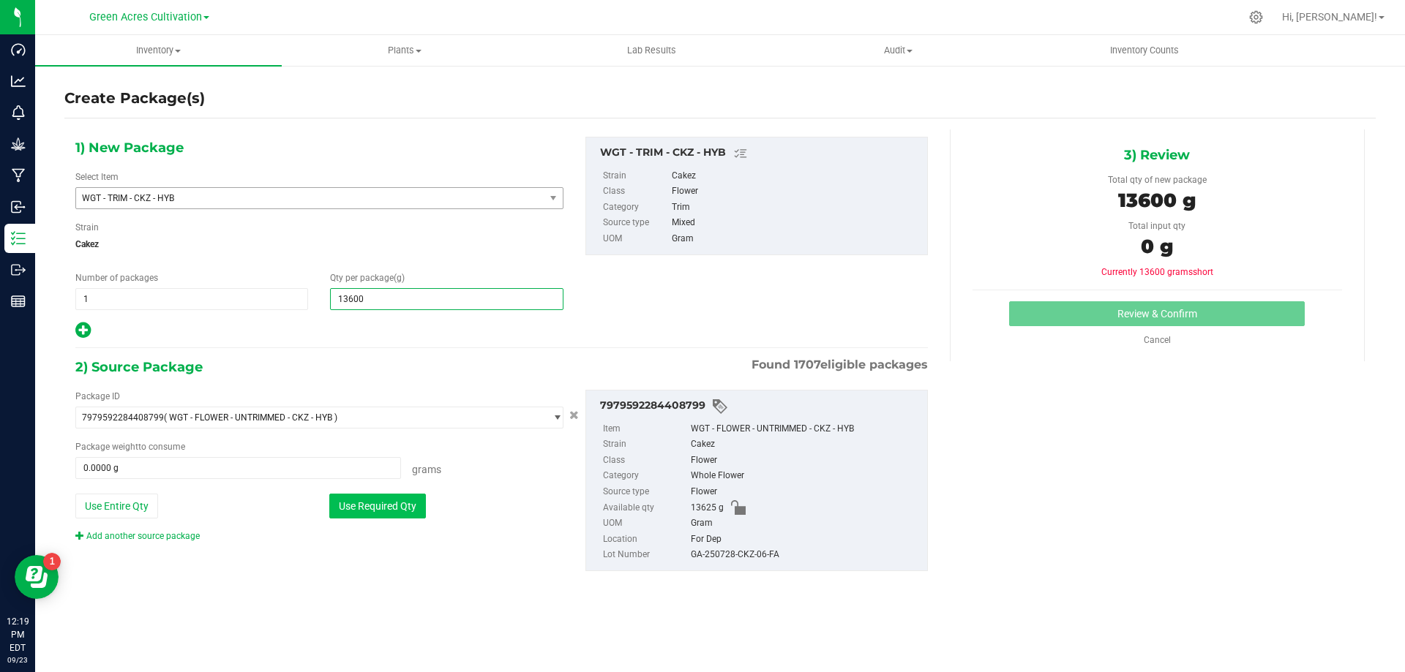
type input "13600.0000 g"
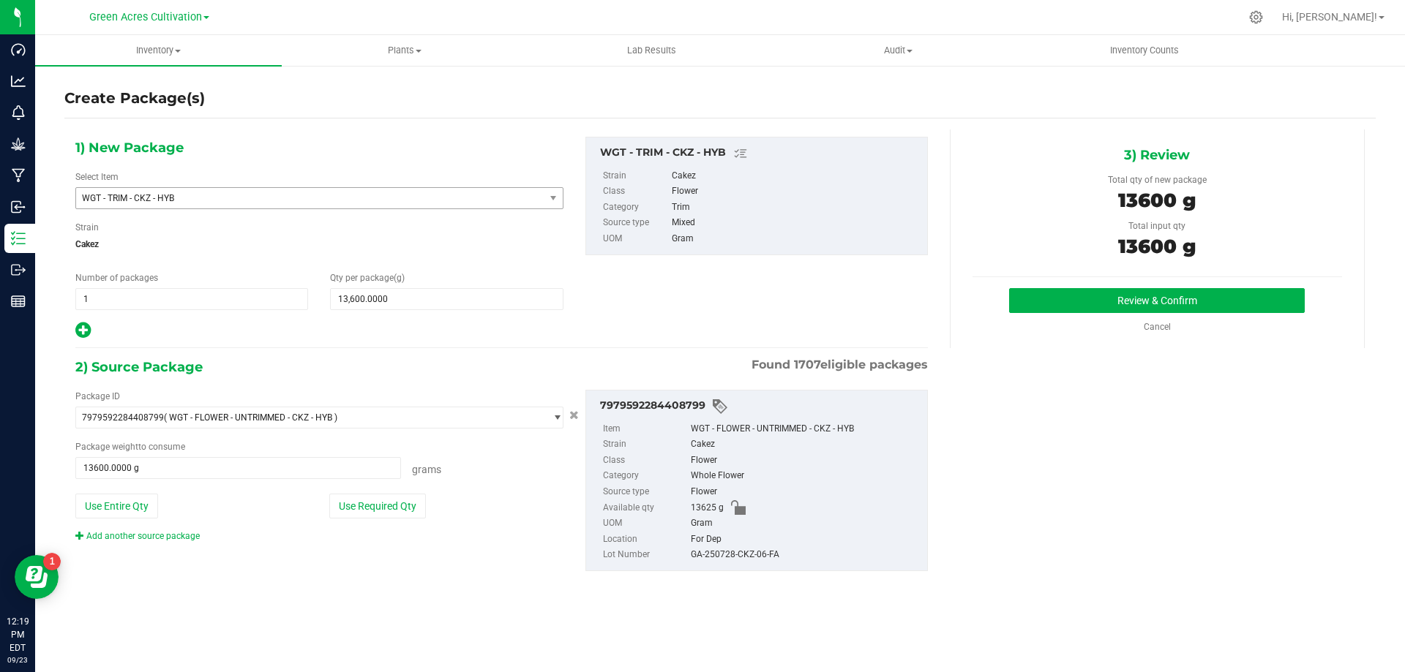
click at [707, 549] on div "GA-250728-CKZ-06-FA" at bounding box center [805, 555] width 229 height 16
copy div "GA-250728-CKZ-06-FA"
click at [1069, 298] on button "Review & Confirm" at bounding box center [1157, 300] width 296 height 25
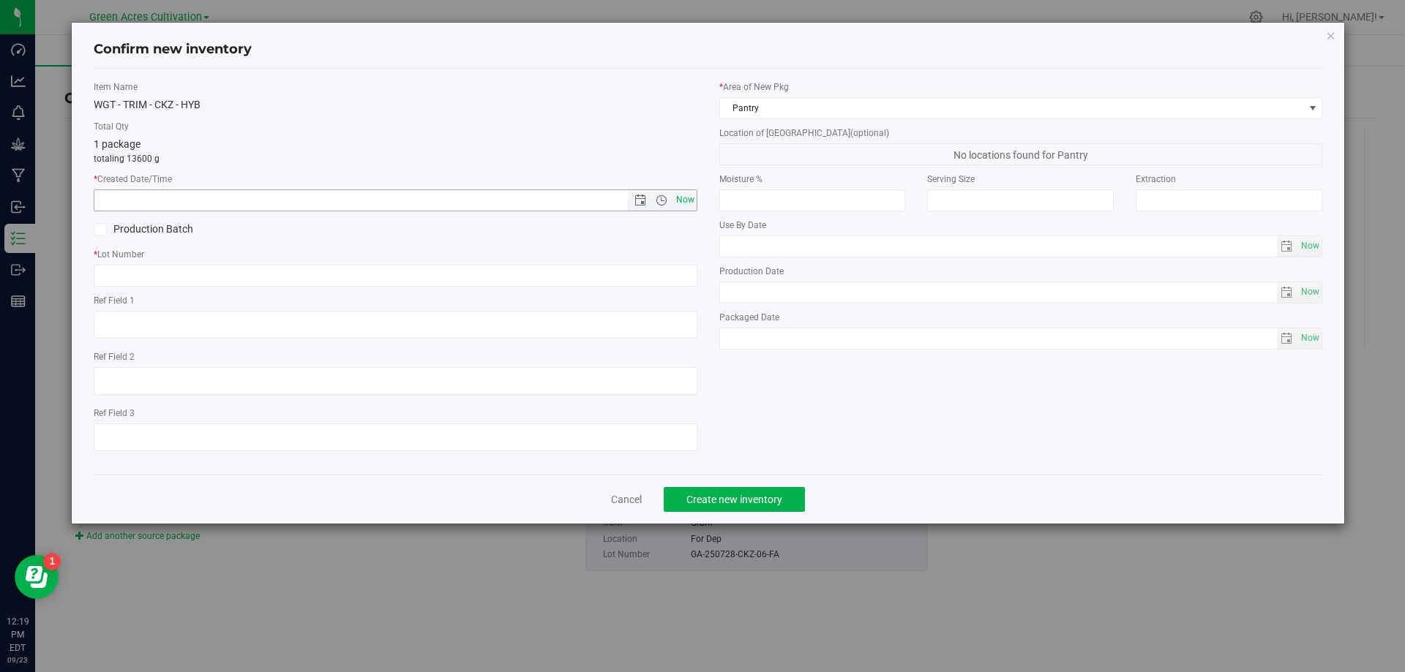
click at [690, 198] on span "Now" at bounding box center [684, 199] width 25 height 21
type input "[DATE] 12:19 PM"
click at [675, 272] on input "text" at bounding box center [396, 276] width 604 height 22
paste input "GA-250728-CKZ-06-FA"
type input "GA-250728-CKZ-06-TB"
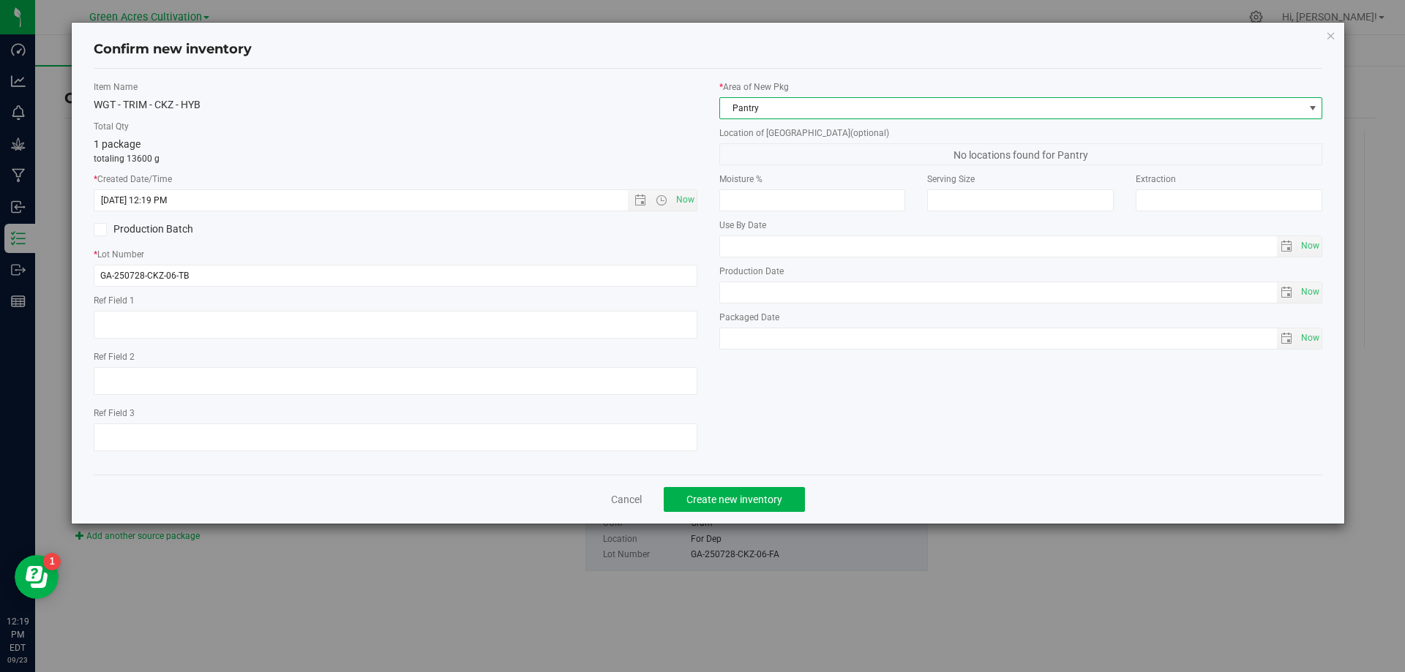
click at [870, 105] on span "Pantry" at bounding box center [1012, 108] width 584 height 20
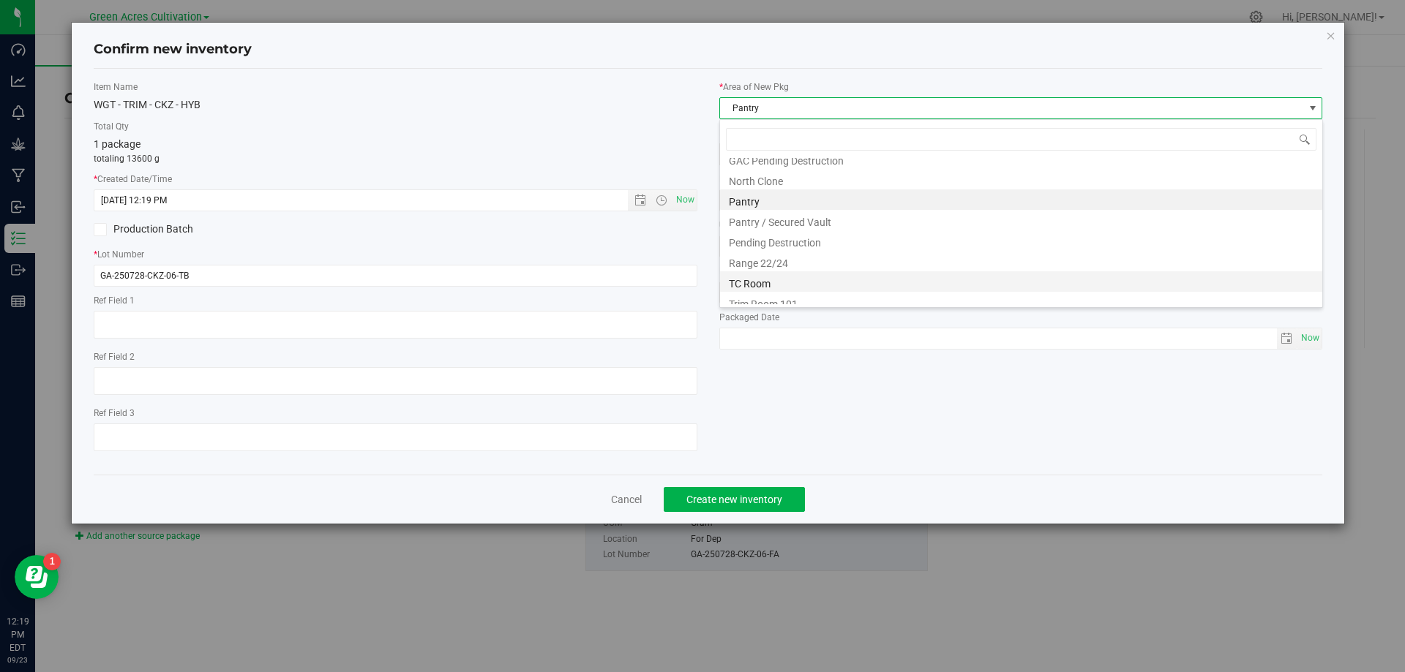
scroll to position [222, 0]
click at [833, 299] on li "Trim Room 101" at bounding box center [1021, 294] width 602 height 20
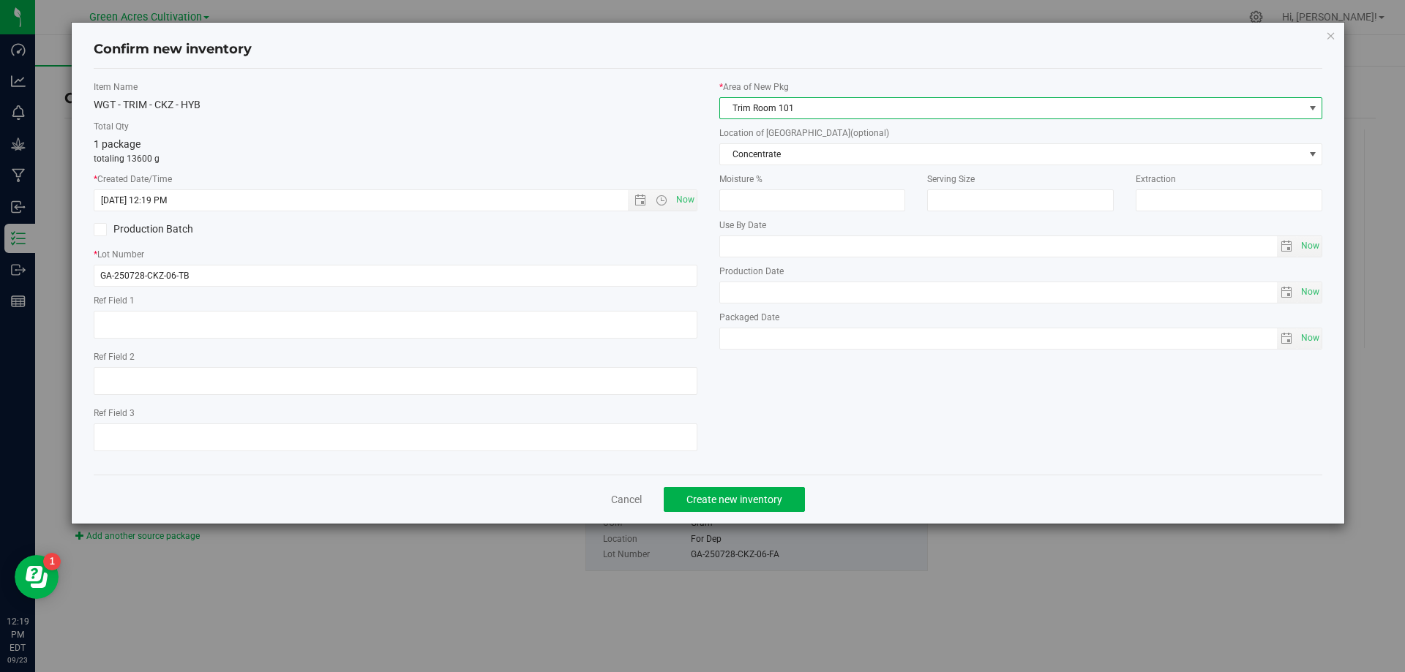
click at [854, 155] on span "Concentrate" at bounding box center [1012, 154] width 584 height 20
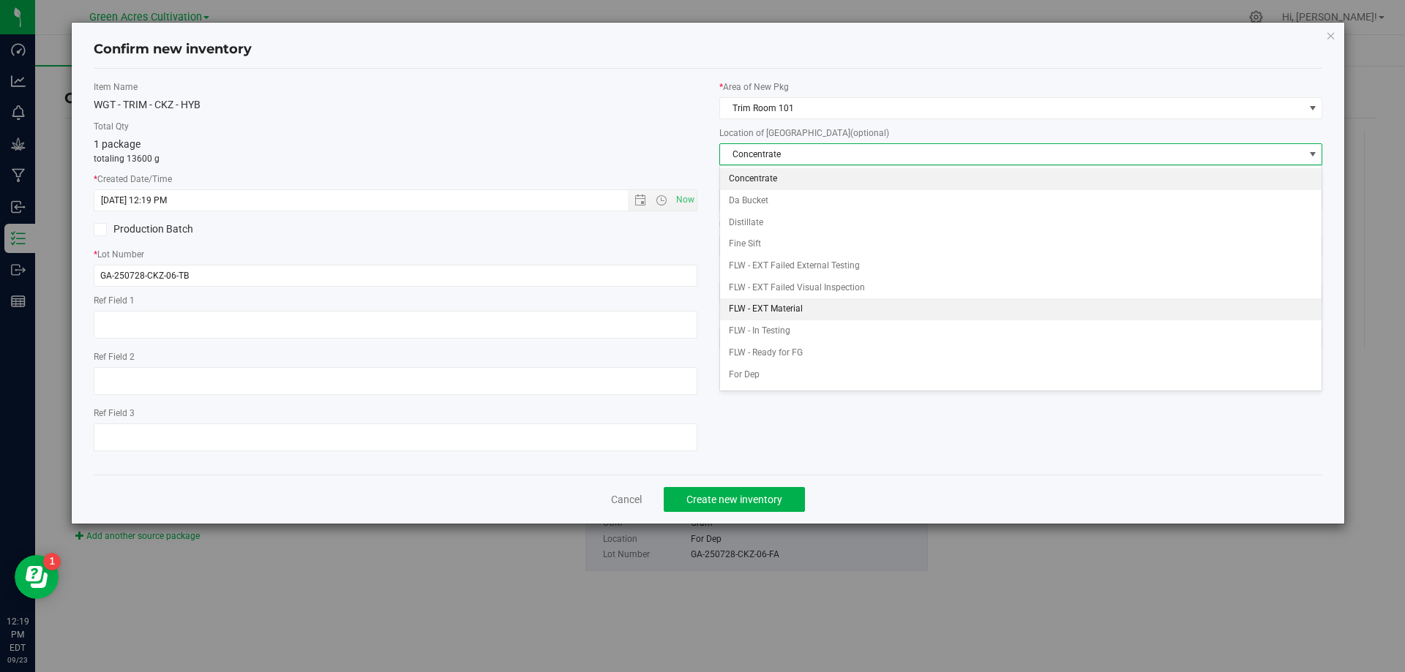
click at [785, 304] on li "FLW - EXT Material" at bounding box center [1021, 309] width 602 height 22
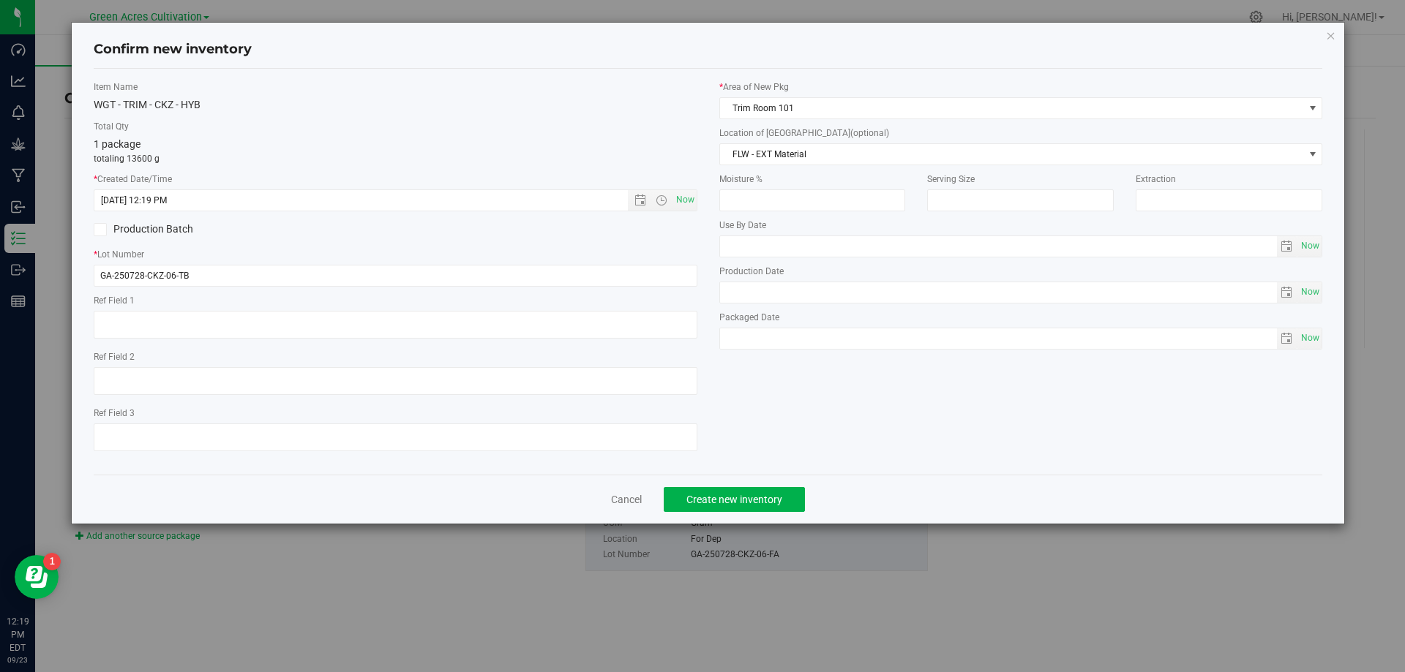
click at [740, 527] on div "Confirm new inventory Item Name WGT - TRIM - CKZ - HYB Total Qty 1 package tota…" at bounding box center [708, 336] width 1416 height 672
click at [749, 492] on button "Create new inventory" at bounding box center [734, 499] width 141 height 25
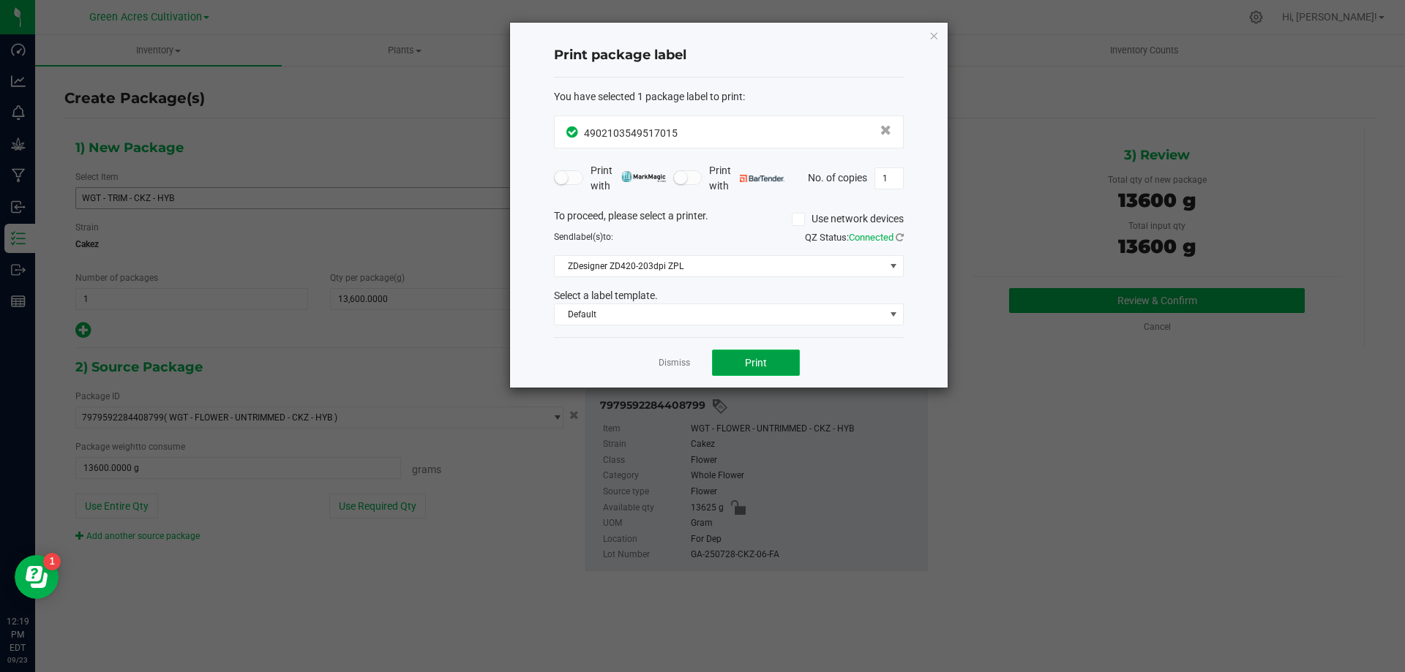
click at [773, 358] on button "Print" at bounding box center [756, 363] width 88 height 26
click at [698, 362] on div "Dismiss Print" at bounding box center [729, 362] width 350 height 50
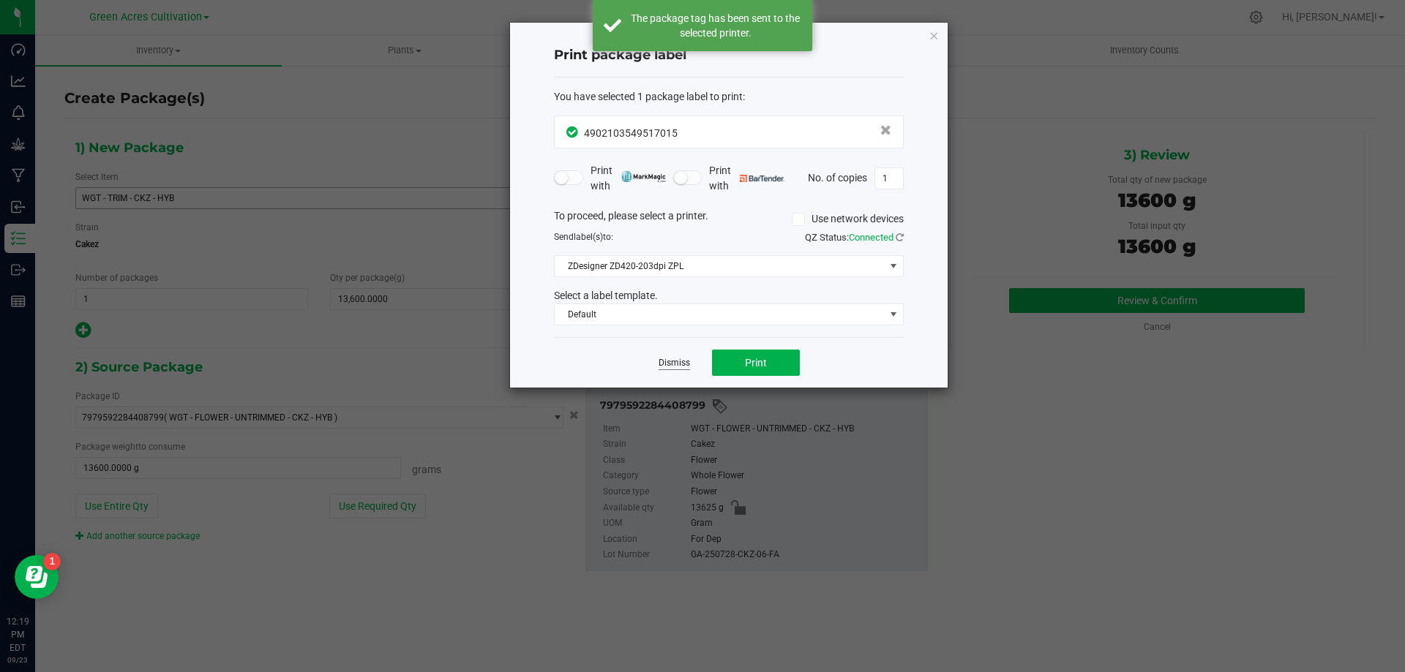
click at [658, 362] on link "Dismiss" at bounding box center [673, 363] width 31 height 12
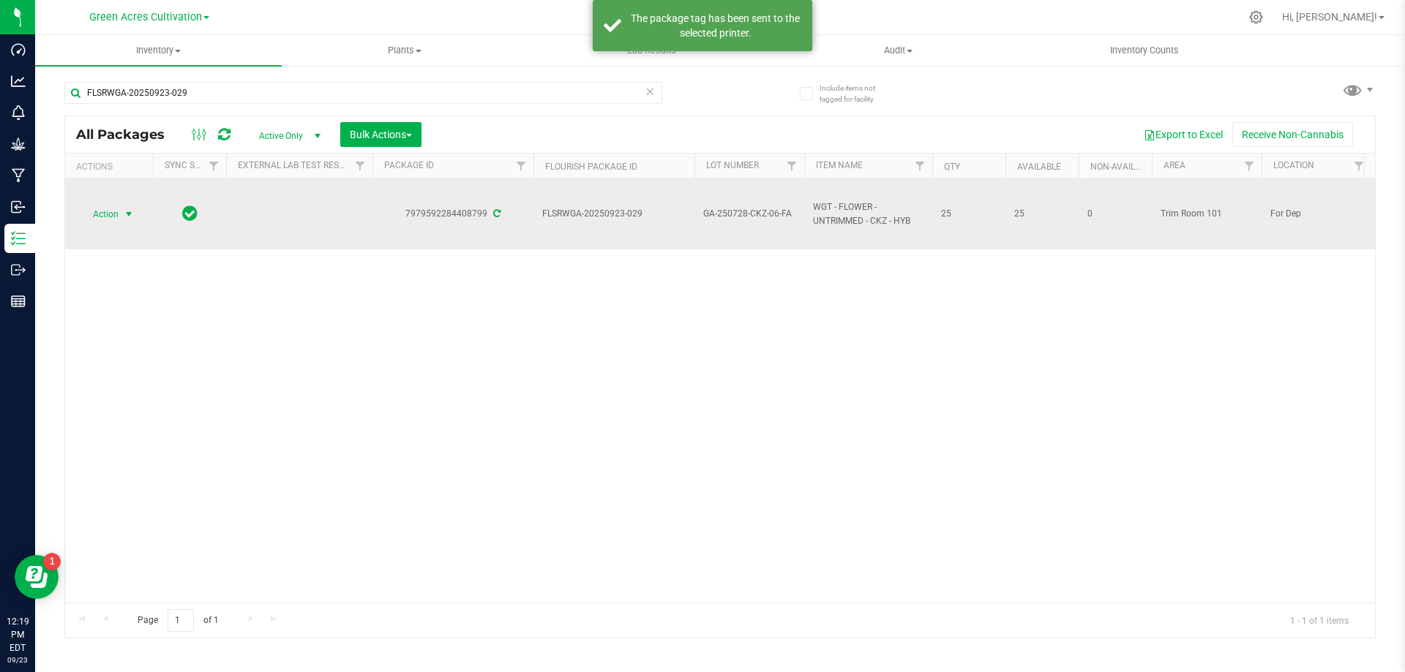
click at [135, 212] on span "select" at bounding box center [129, 214] width 12 height 12
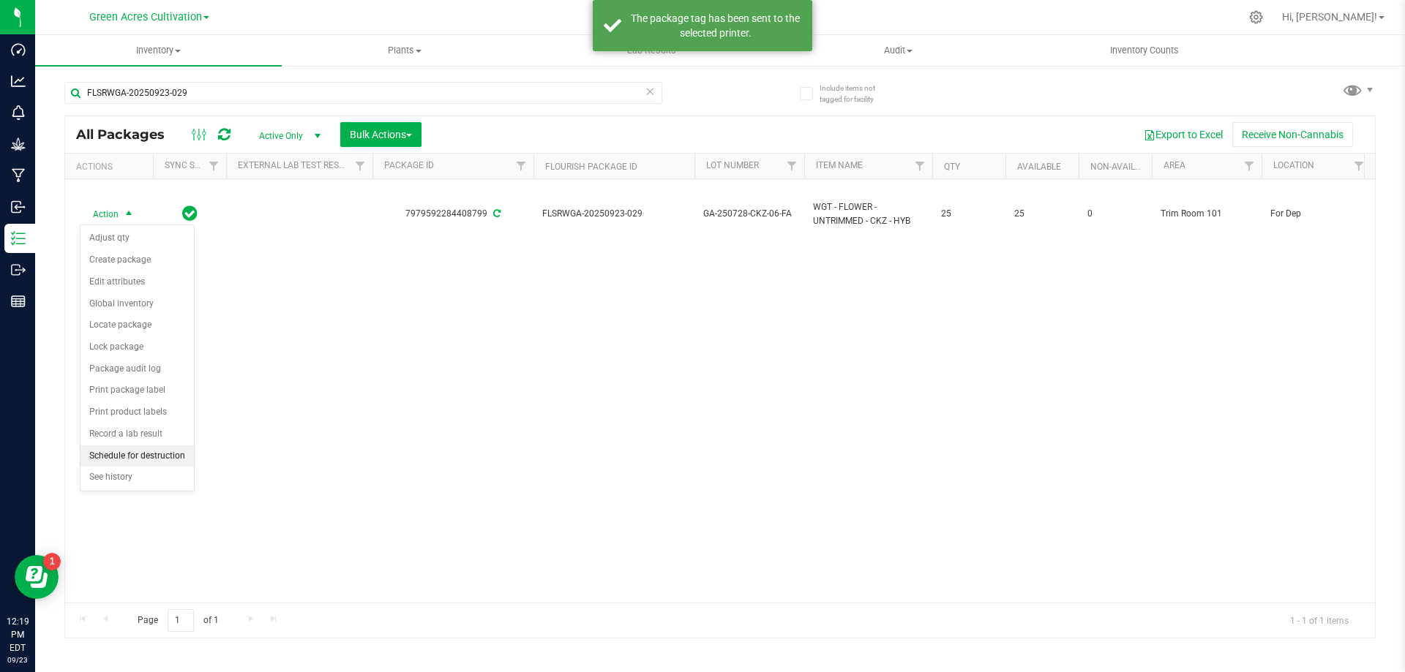
click at [176, 454] on li "Schedule for destruction" at bounding box center [136, 457] width 113 height 22
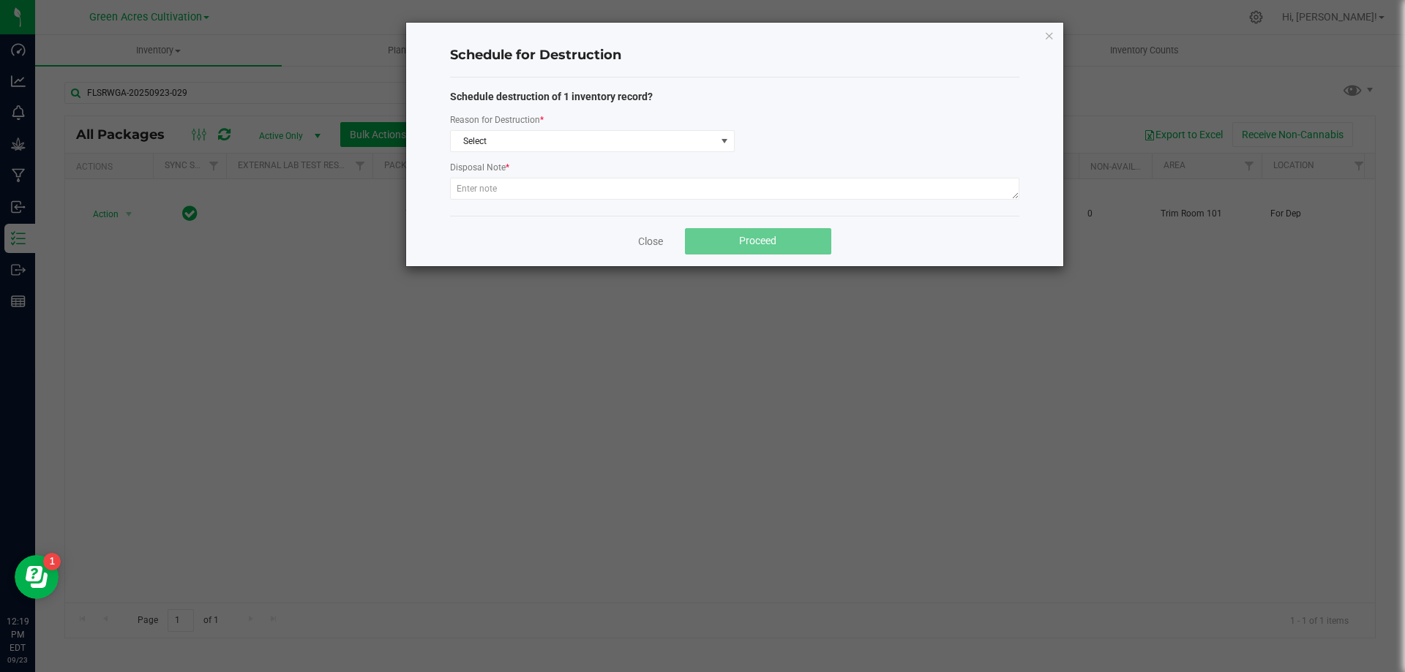
click at [675, 159] on div "Disposal Note *" at bounding box center [734, 168] width 569 height 18
click at [675, 149] on span "Select" at bounding box center [583, 141] width 265 height 20
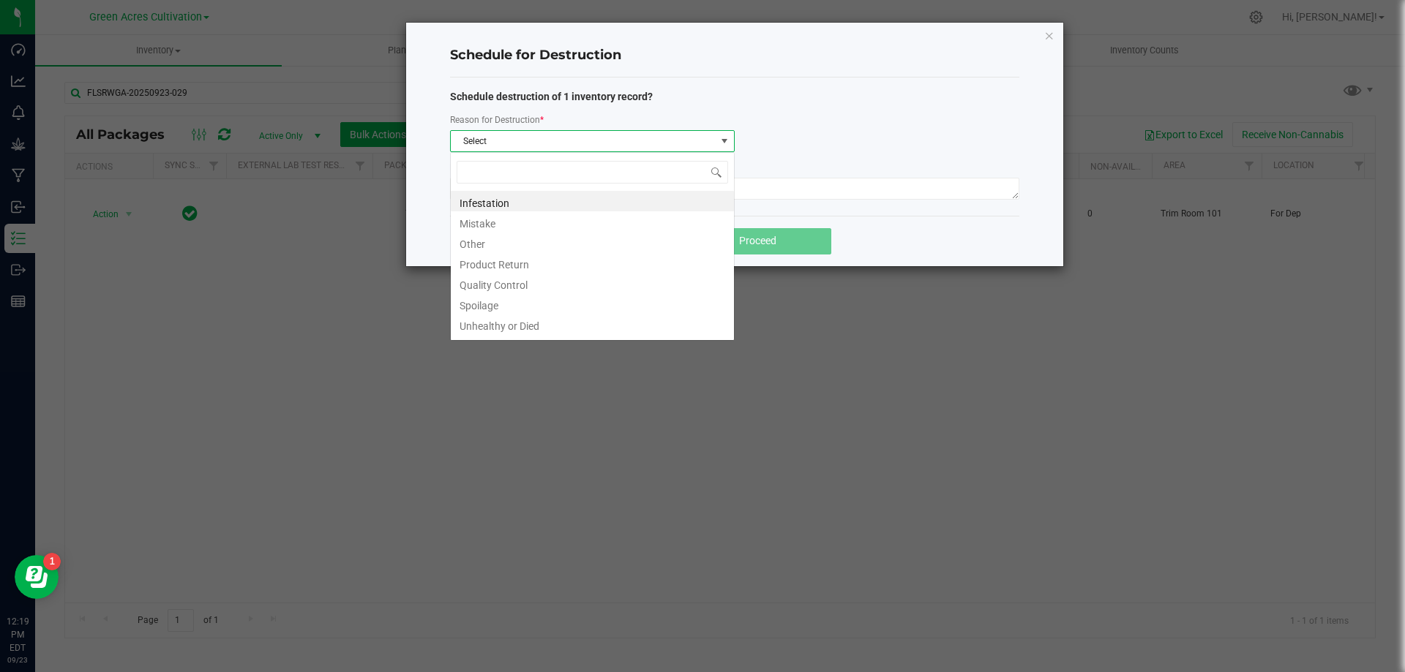
scroll to position [22, 285]
type input "W"
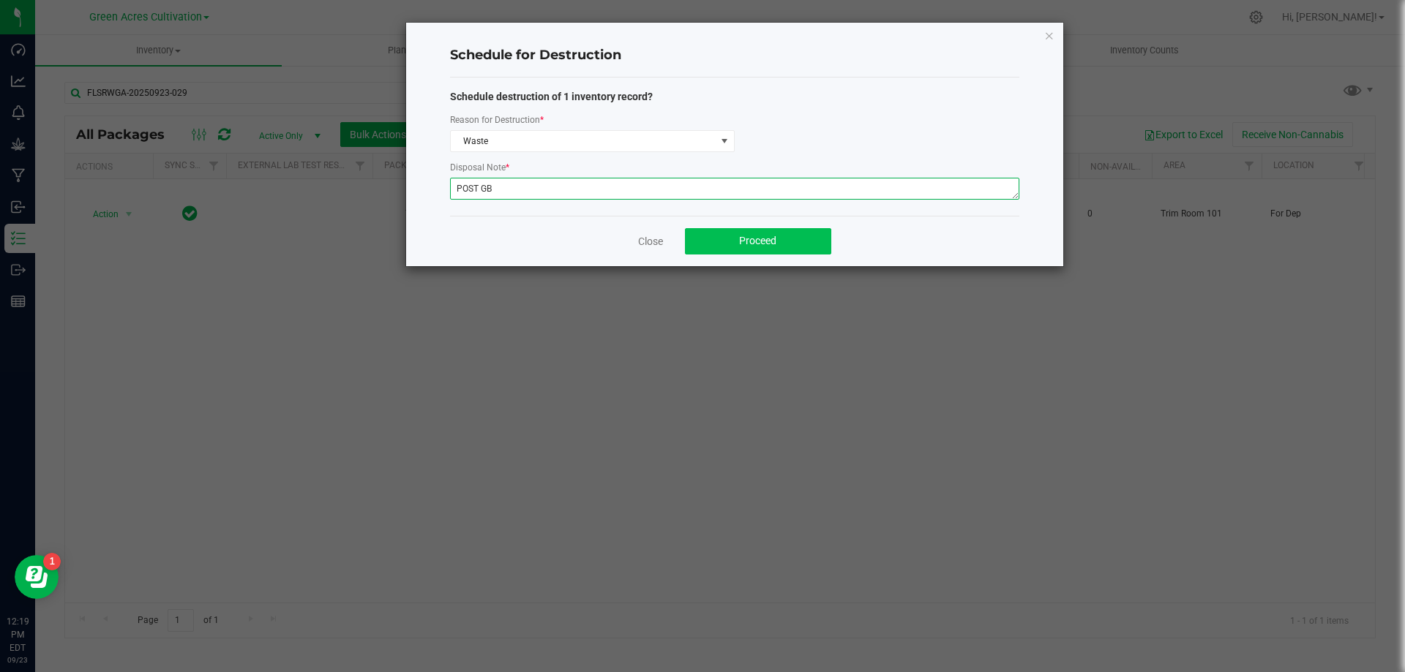
type textarea "POST GB"
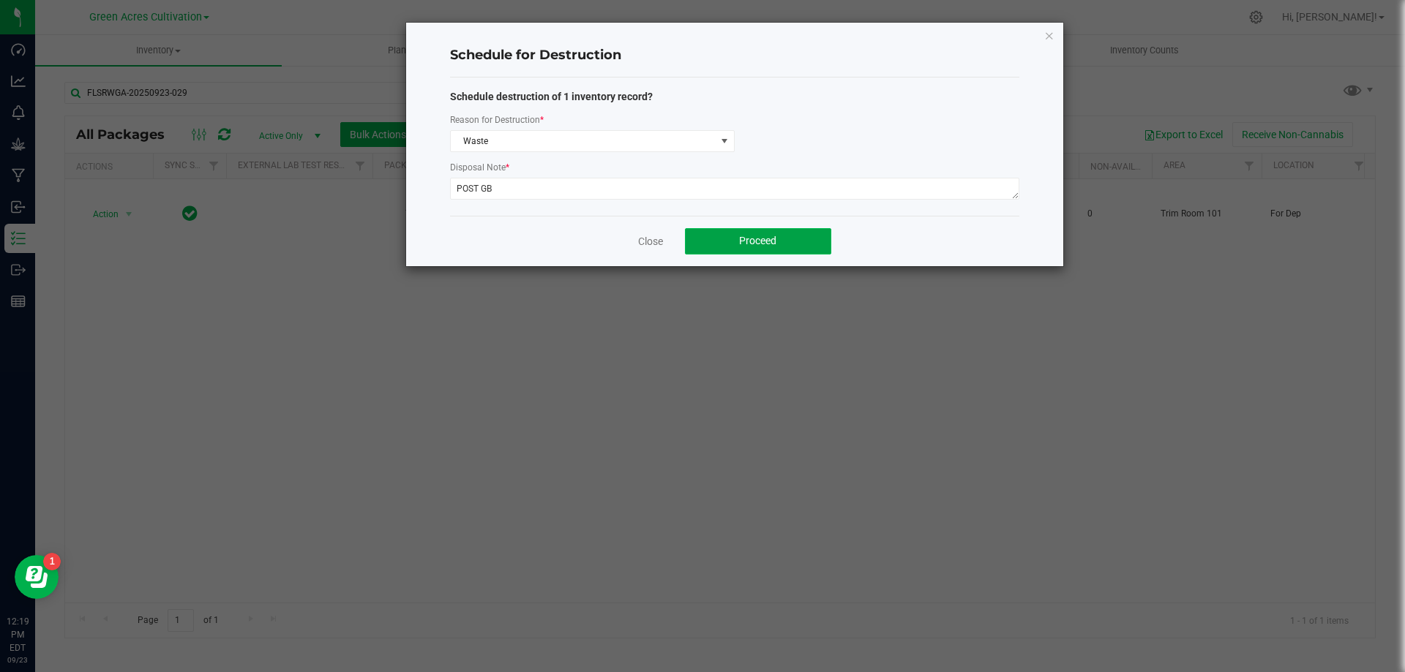
click at [732, 235] on button "Proceed" at bounding box center [758, 241] width 146 height 26
